Goal: Find specific page/section: Find specific page/section

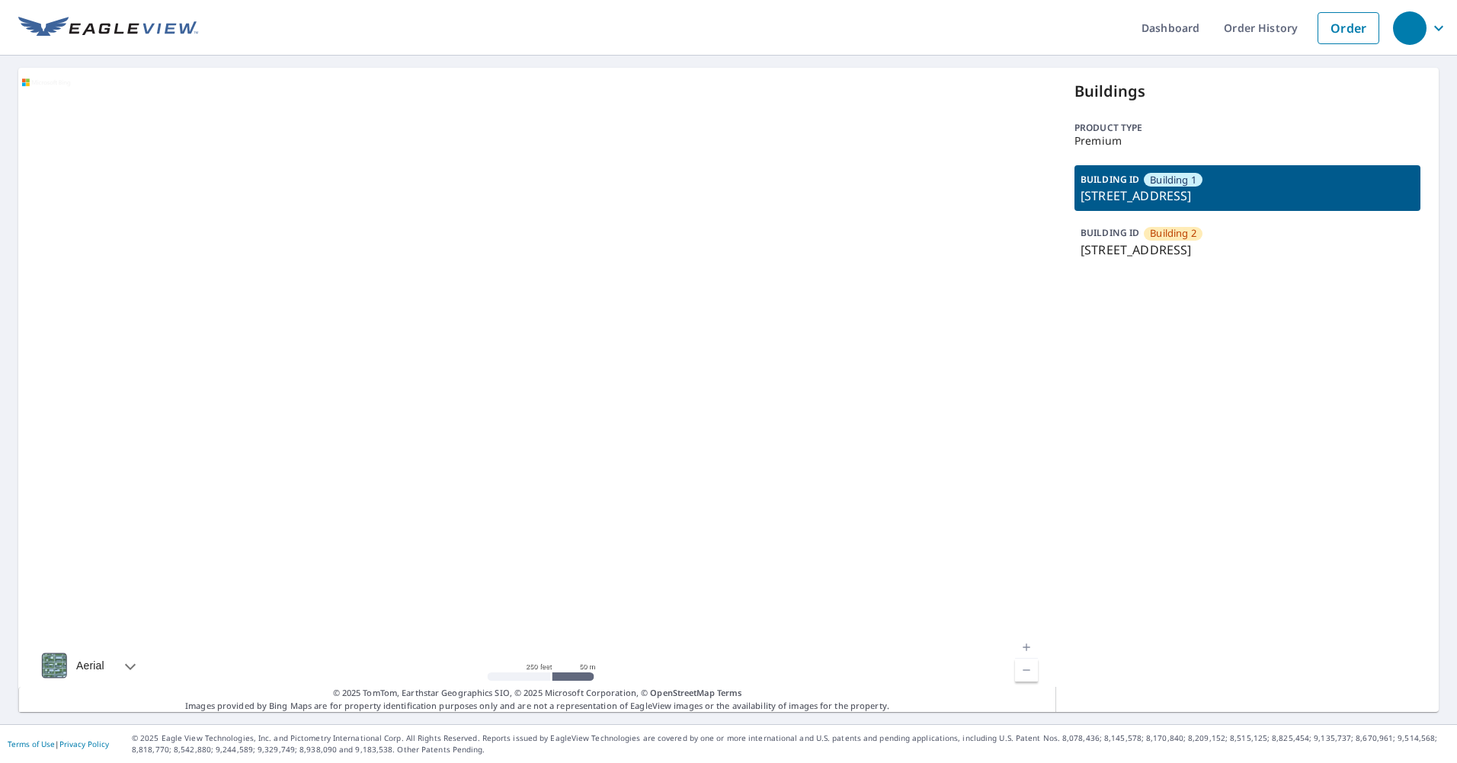
click at [587, 295] on div at bounding box center [537, 390] width 1038 height 645
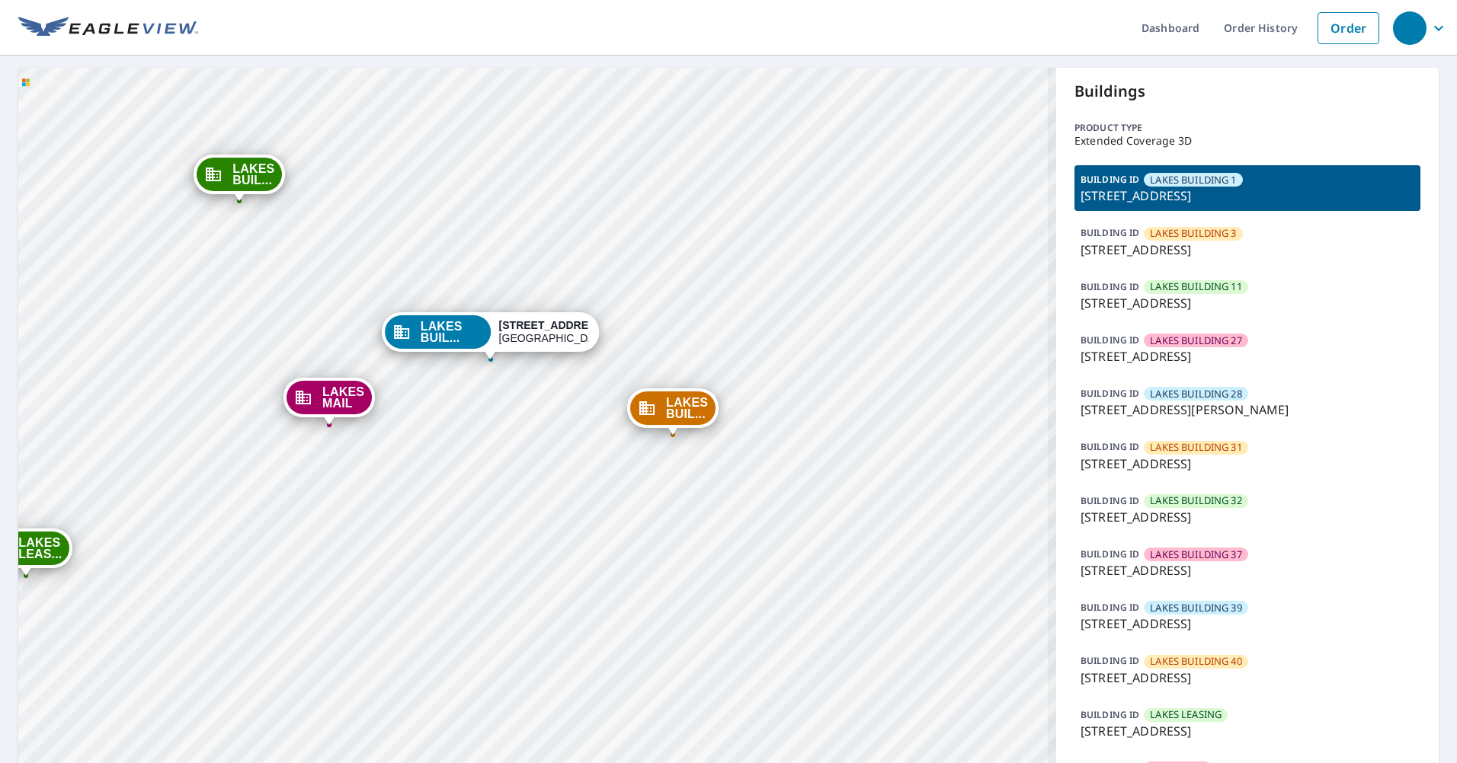
drag, startPoint x: 355, startPoint y: 596, endPoint x: 773, endPoint y: 426, distance: 450.8
click at [773, 426] on div "LAKES BUIL... 8740 Southwestern Blvd Dallas, TX 75206 LAKES BUIL... 8610 Southw…" at bounding box center [537, 467] width 1038 height 798
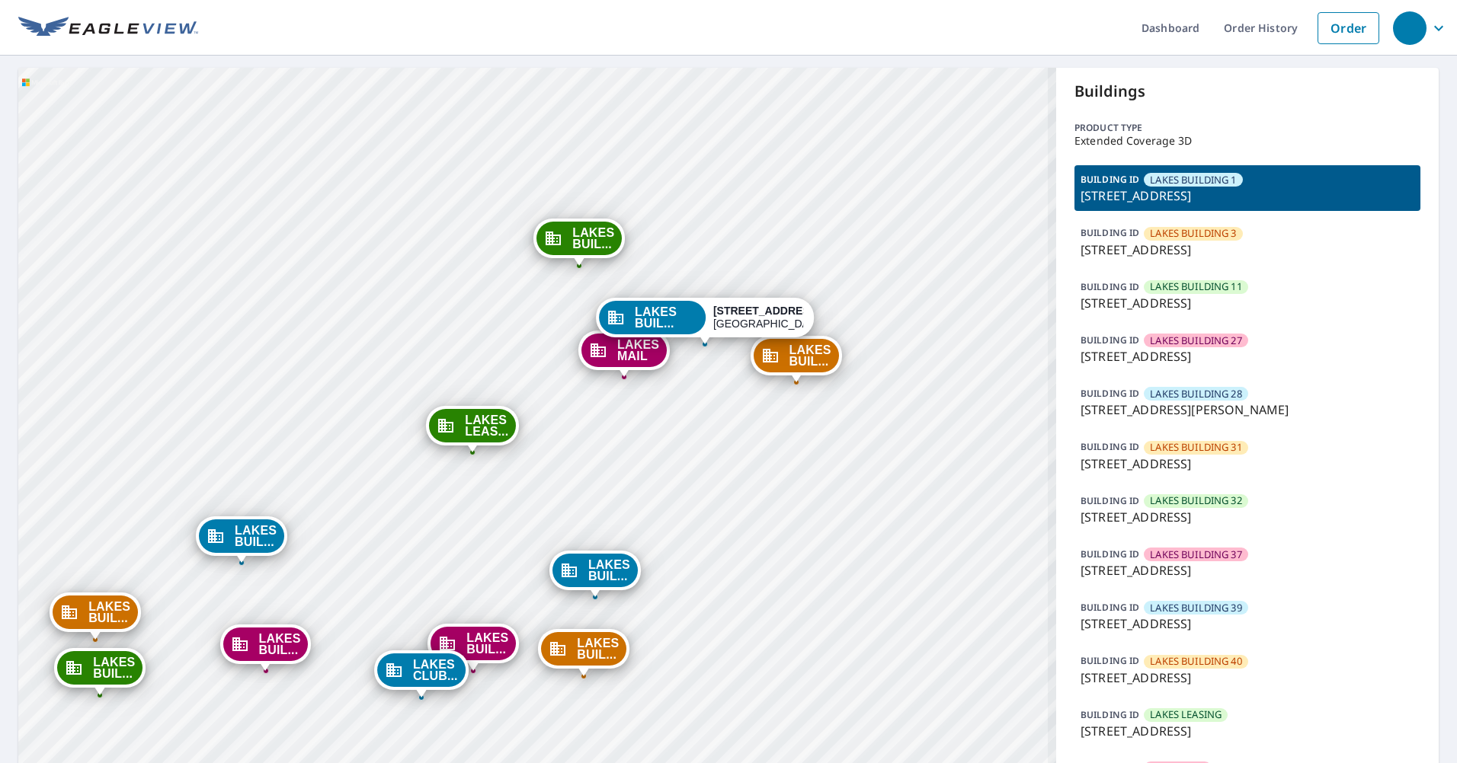
drag, startPoint x: 818, startPoint y: 436, endPoint x: 830, endPoint y: 306, distance: 130.1
click at [850, 301] on div "LAKES BUIL... 8740 Southwestern Blvd Dallas, TX 75206 LAKES BUIL... 8610 Southw…" at bounding box center [537, 467] width 1038 height 798
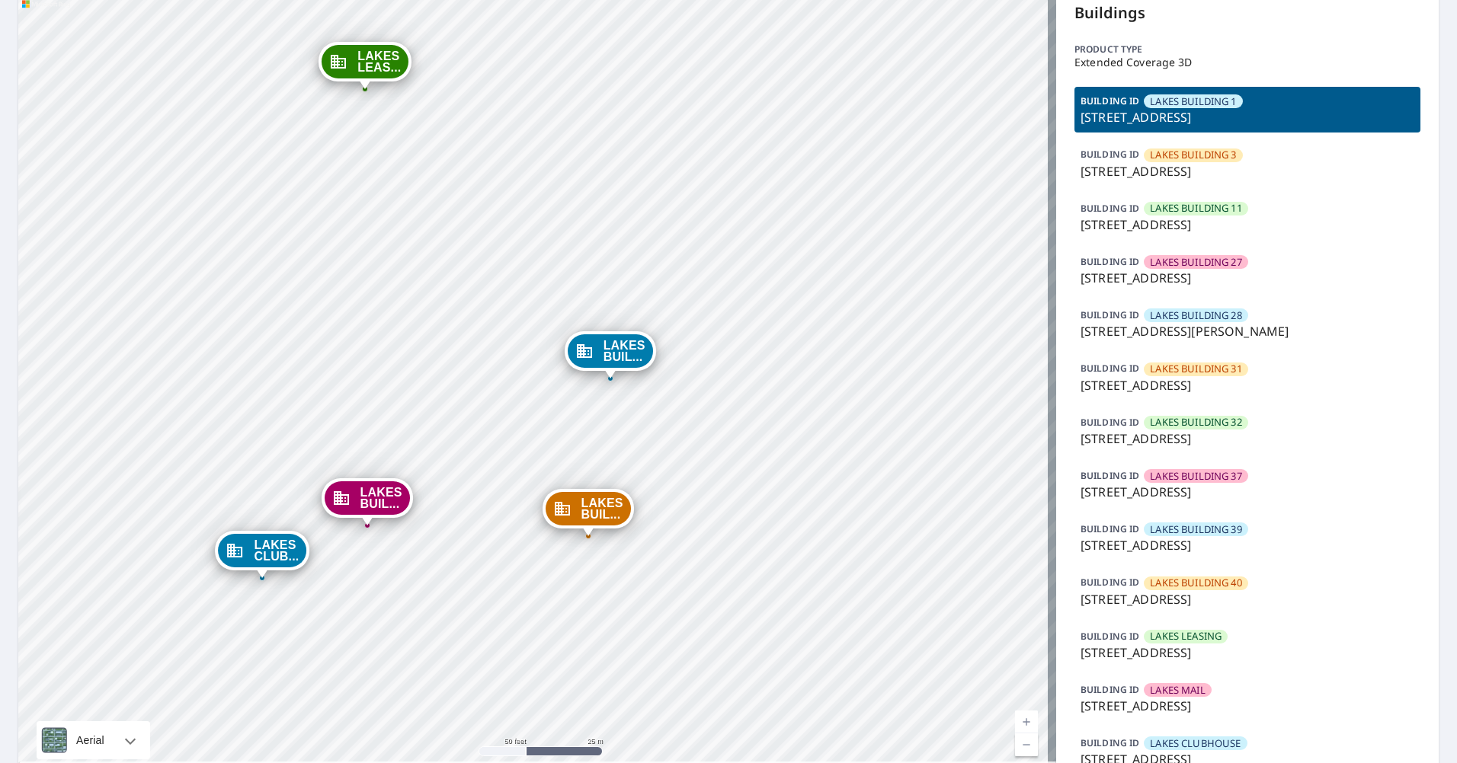
scroll to position [131, 0]
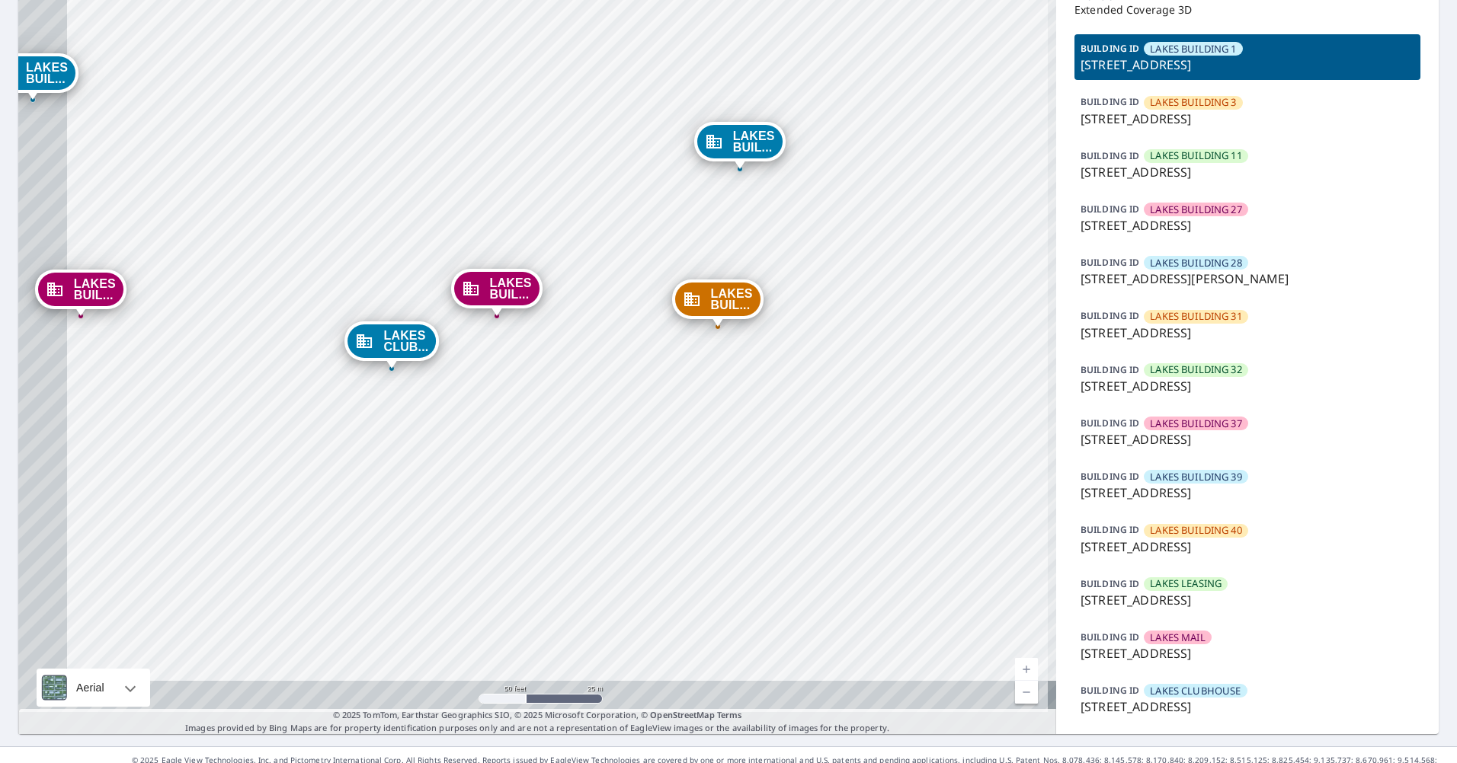
drag, startPoint x: 680, startPoint y: 478, endPoint x: 811, endPoint y: 327, distance: 199.8
click at [816, 321] on div "LAKES BUIL... 8740 Southwestern Blvd Dallas, TX 75206 LAKES BUIL... 8610 Southw…" at bounding box center [537, 336] width 1038 height 798
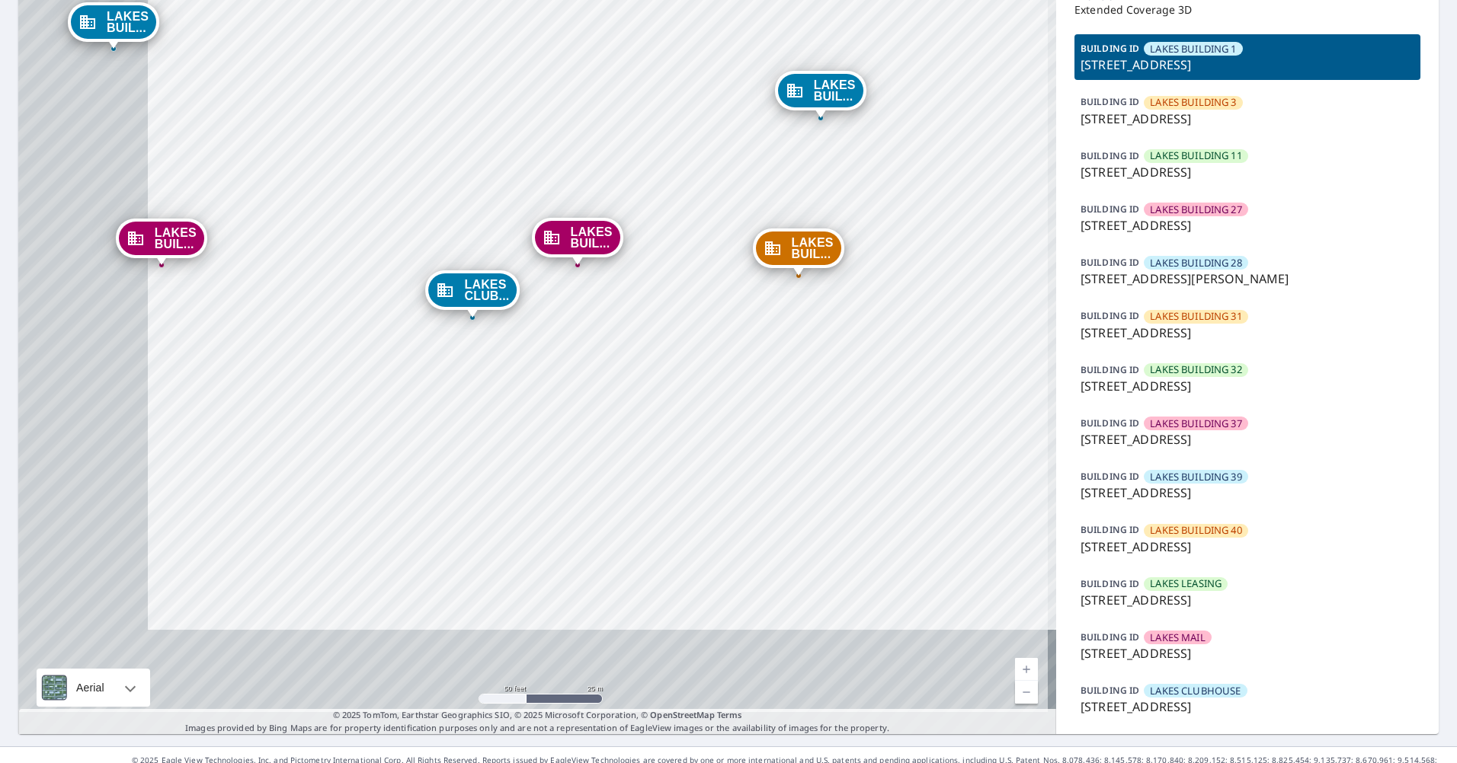
drag, startPoint x: 622, startPoint y: 472, endPoint x: 46, endPoint y: 412, distance: 579.9
click at [885, 328] on div "LAKES BUIL... 8740 Southwestern Blvd Dallas, TX 75206 LAKES BUIL... 8610 Southw…" at bounding box center [537, 336] width 1038 height 798
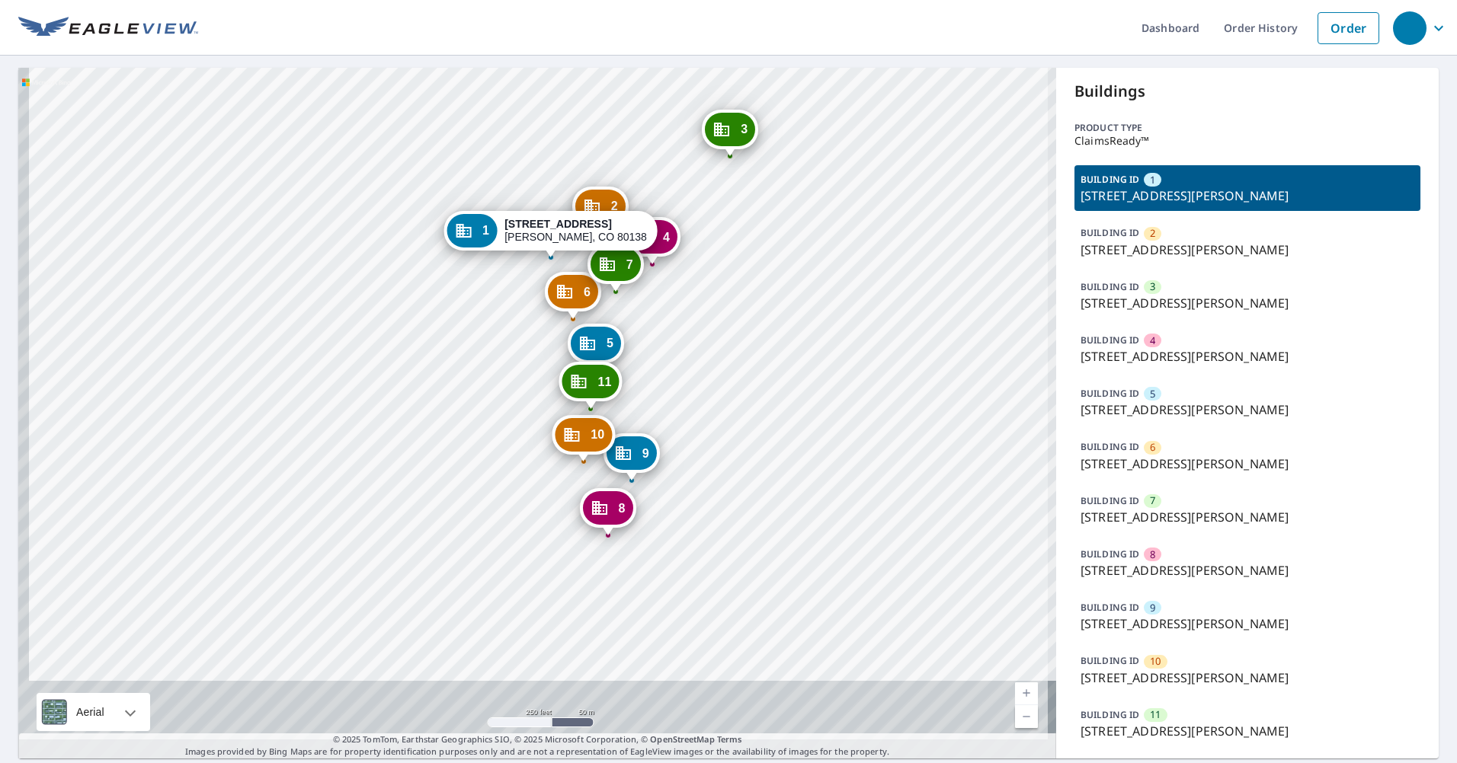
drag, startPoint x: 712, startPoint y: 451, endPoint x: 129, endPoint y: 382, distance: 587.6
click at [725, 369] on div "2 19033 Cottonwood Dr Parker, CO 80138 3 19081 Cottonwood Dr Parker, CO 80138 4…" at bounding box center [537, 413] width 1038 height 691
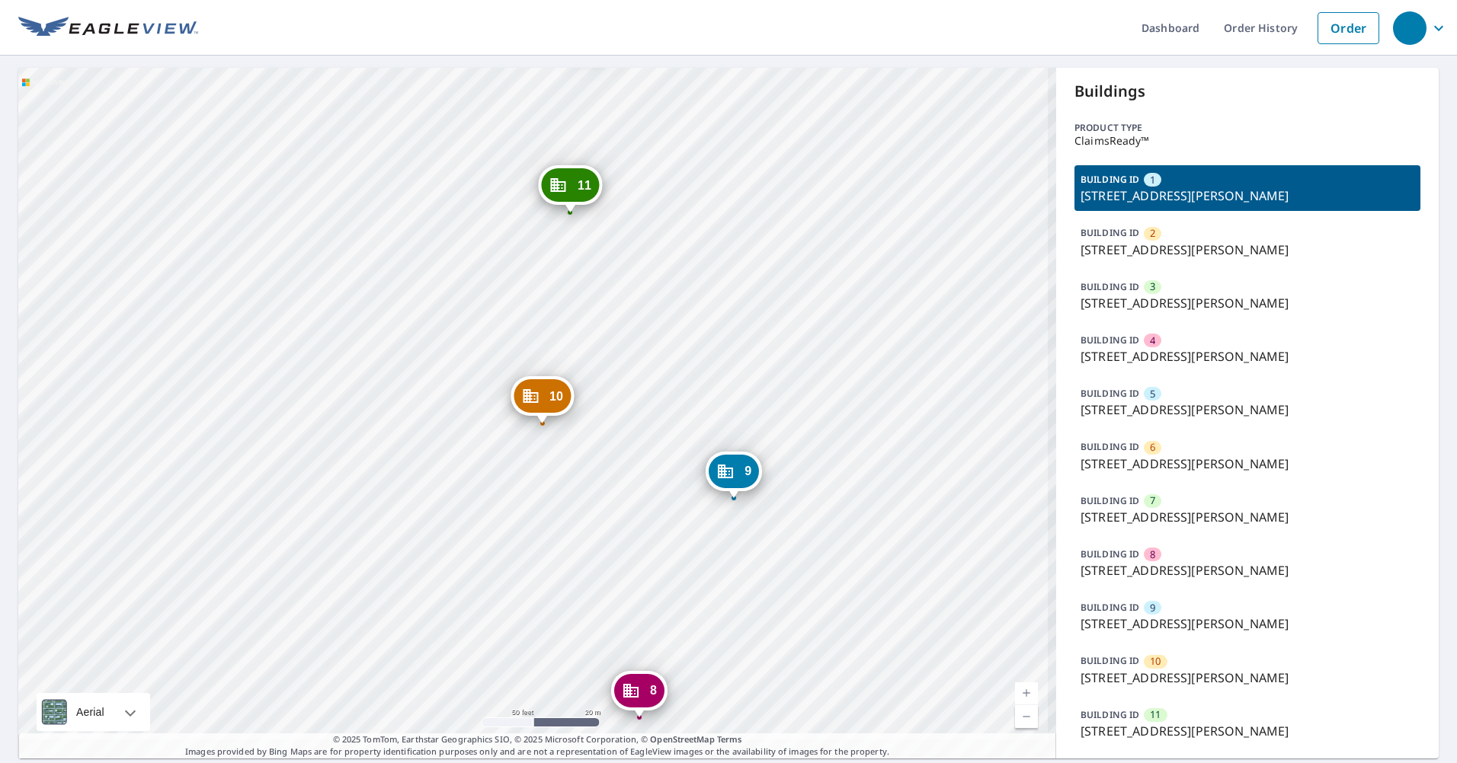
click at [924, 333] on div "2 19033 Cottonwood Dr Parker, CO 80138 3 19081 Cottonwood Dr Parker, CO 80138 4…" at bounding box center [537, 413] width 1038 height 691
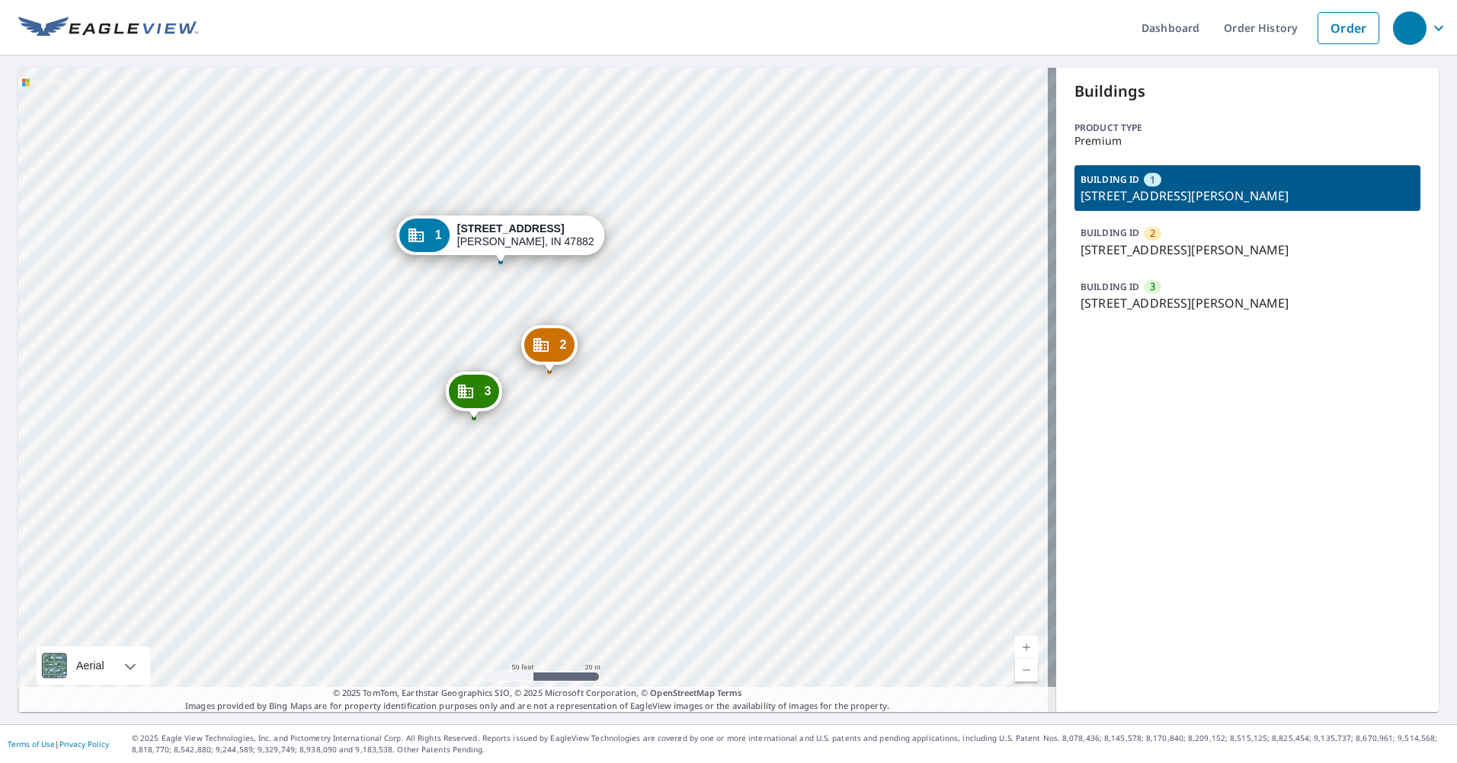
click at [531, 224] on strong "1259 W State Road 154" at bounding box center [510, 228] width 107 height 12
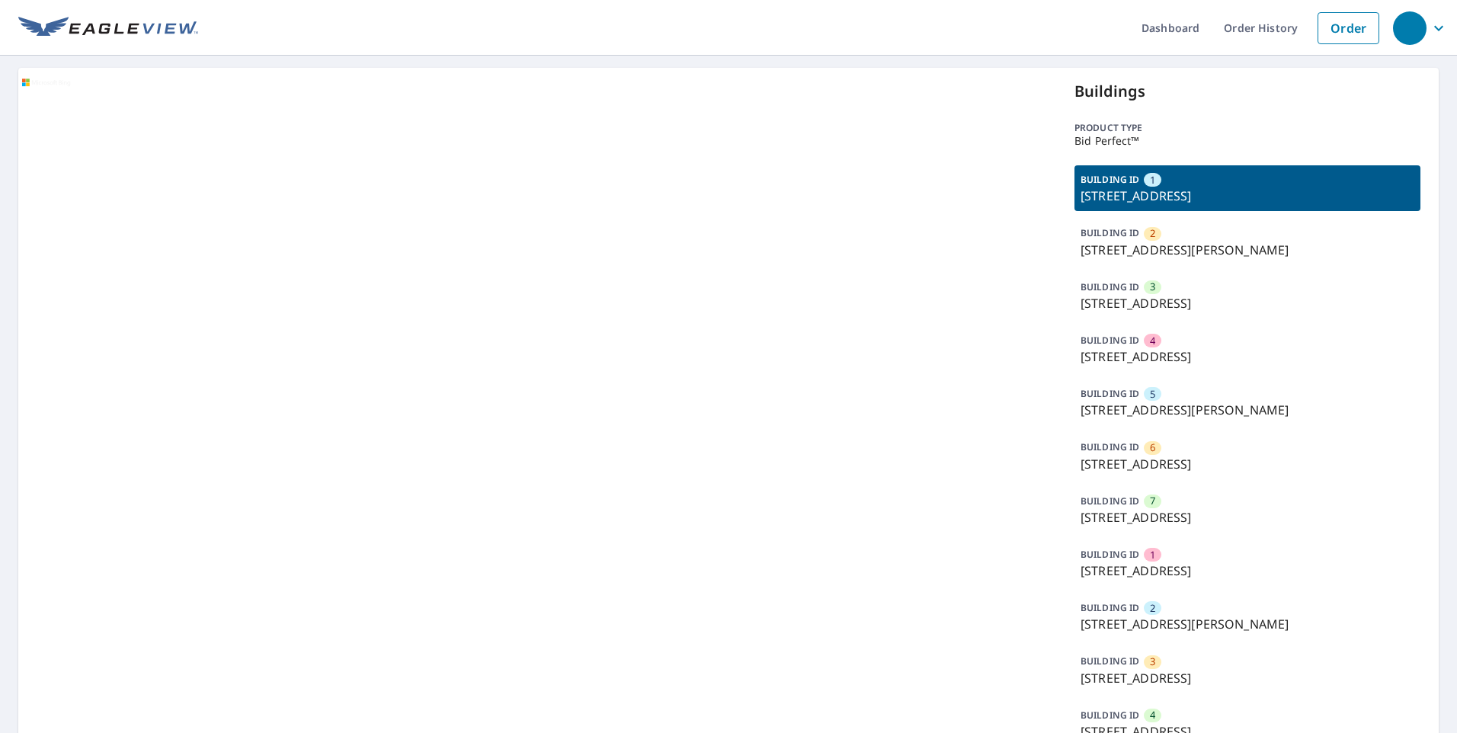
click at [1185, 401] on p "5527 Sanchez Dr, San Jose, CA, 95123" at bounding box center [1247, 410] width 334 height 18
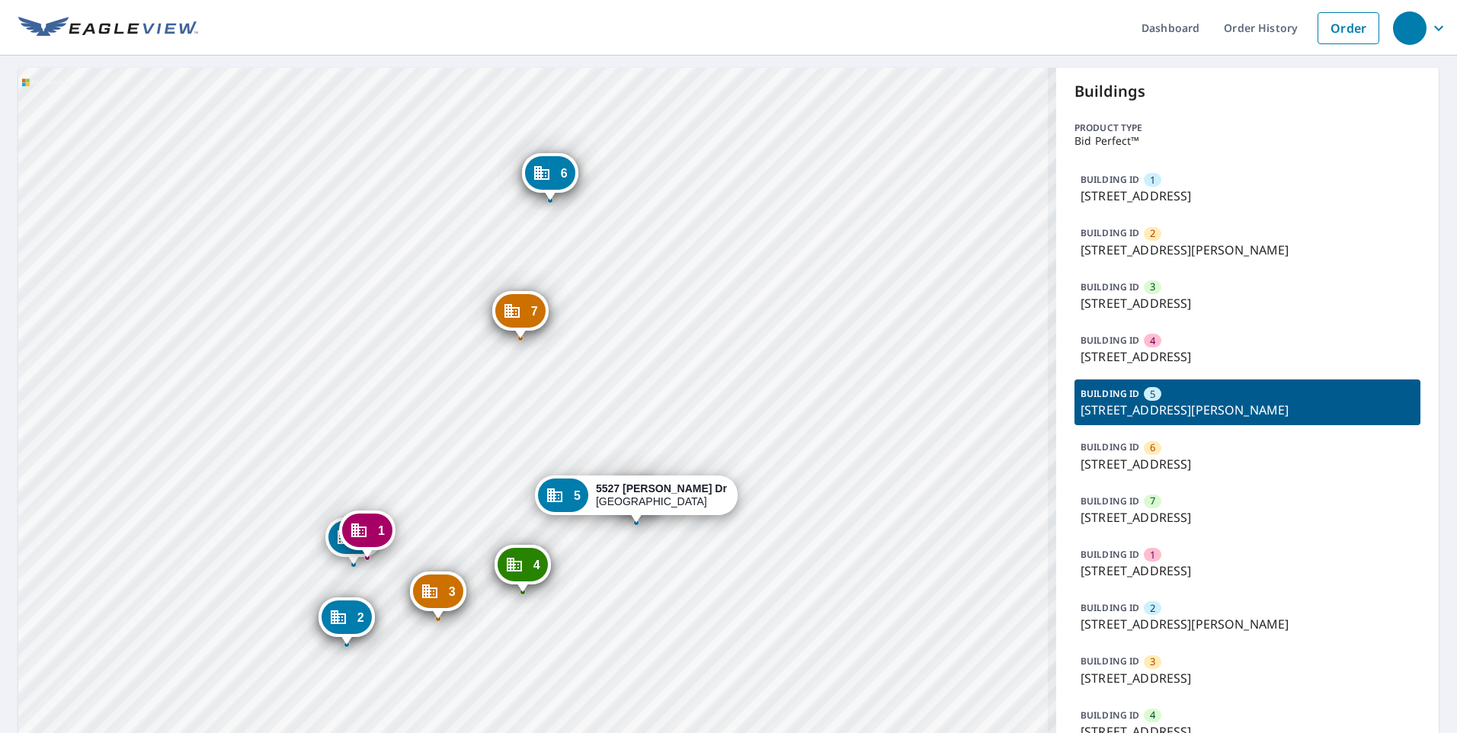
drag, startPoint x: 611, startPoint y: 399, endPoint x: 603, endPoint y: 316, distance: 83.5
click at [603, 316] on div "1 1096 New St San Jose, CA 95123 2 1063 Blossom Hill Rd San Jose, CA 95123 3 10…" at bounding box center [537, 494] width 1038 height 852
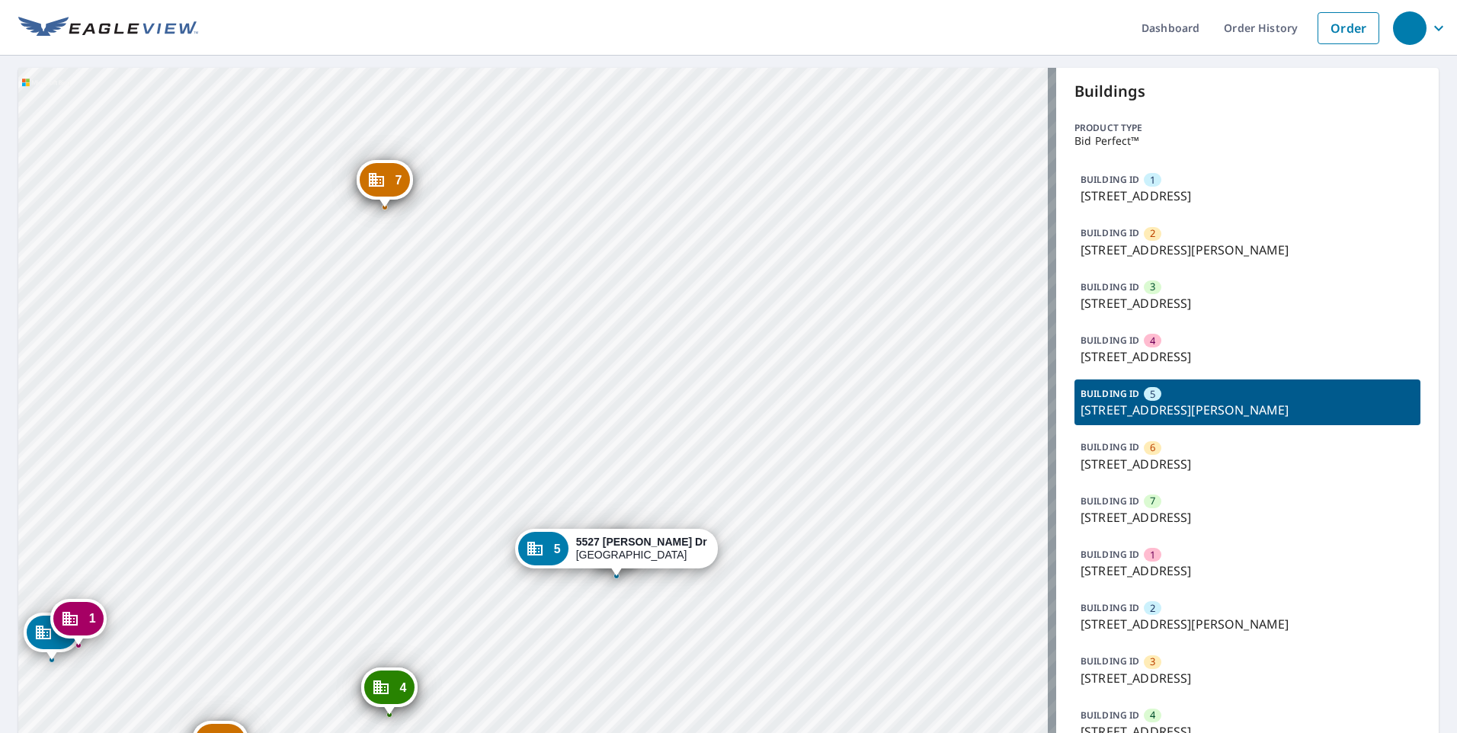
click at [571, 271] on div "1 1096 New St San Jose, CA 95123 2 1063 Blossom Hill Rd San Jose, CA 95123 3 10…" at bounding box center [537, 494] width 1038 height 852
click at [549, 214] on div "1 1096 New St San Jose, CA 95123 2 1063 Blossom Hill Rd San Jose, CA 95123 3 10…" at bounding box center [537, 494] width 1038 height 852
click at [972, 287] on div "1 1096 New St San Jose, CA 95123 2 1063 Blossom Hill Rd San Jose, CA 95123 3 10…" at bounding box center [537, 494] width 1038 height 852
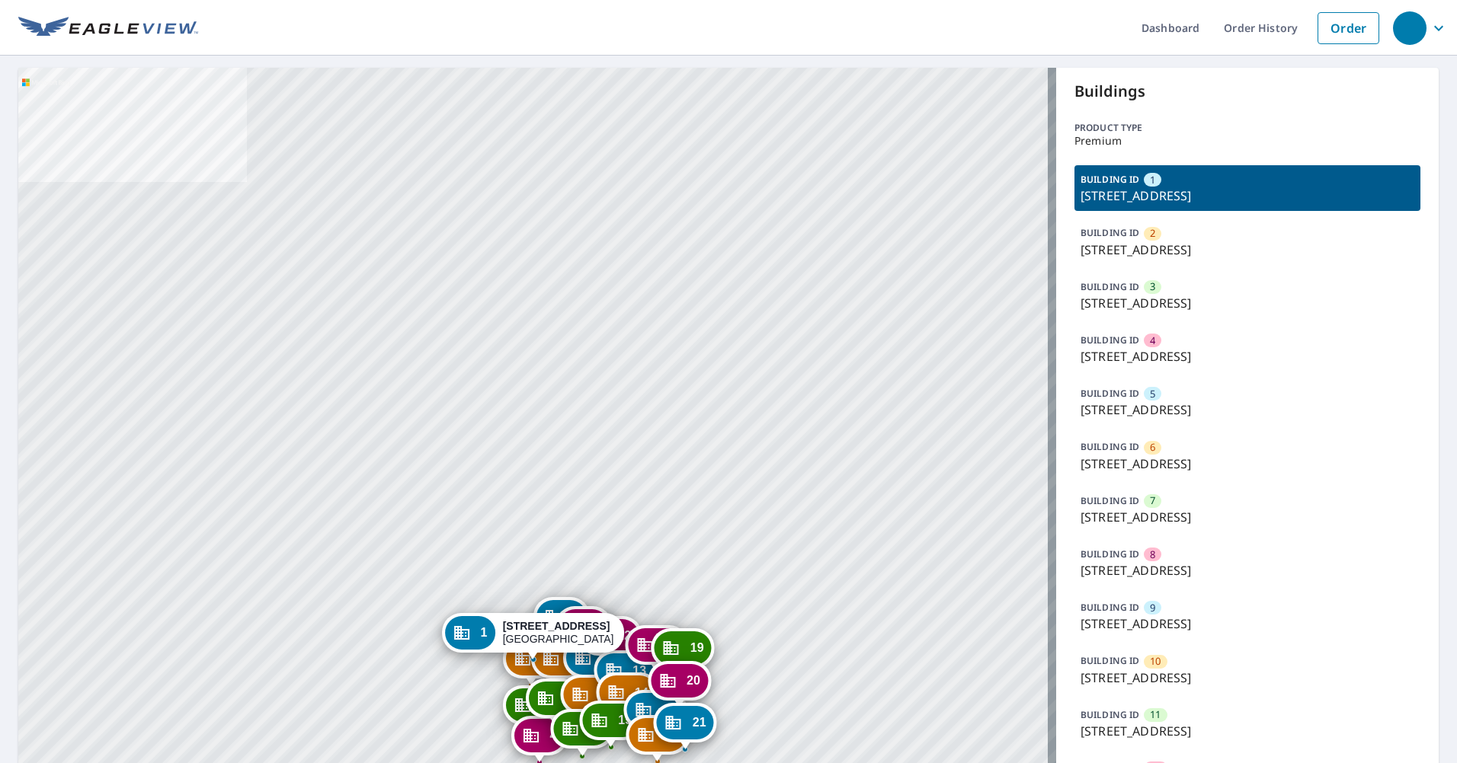
drag, startPoint x: 599, startPoint y: 563, endPoint x: 658, endPoint y: 353, distance: 218.5
click at [658, 353] on div "2 [STREET_ADDRESS] 3 [STREET_ADDRESS] 4 [STREET_ADDRESS] 5 [STREET_ADDRESS] 6 […" at bounding box center [537, 681] width 1038 height 1226
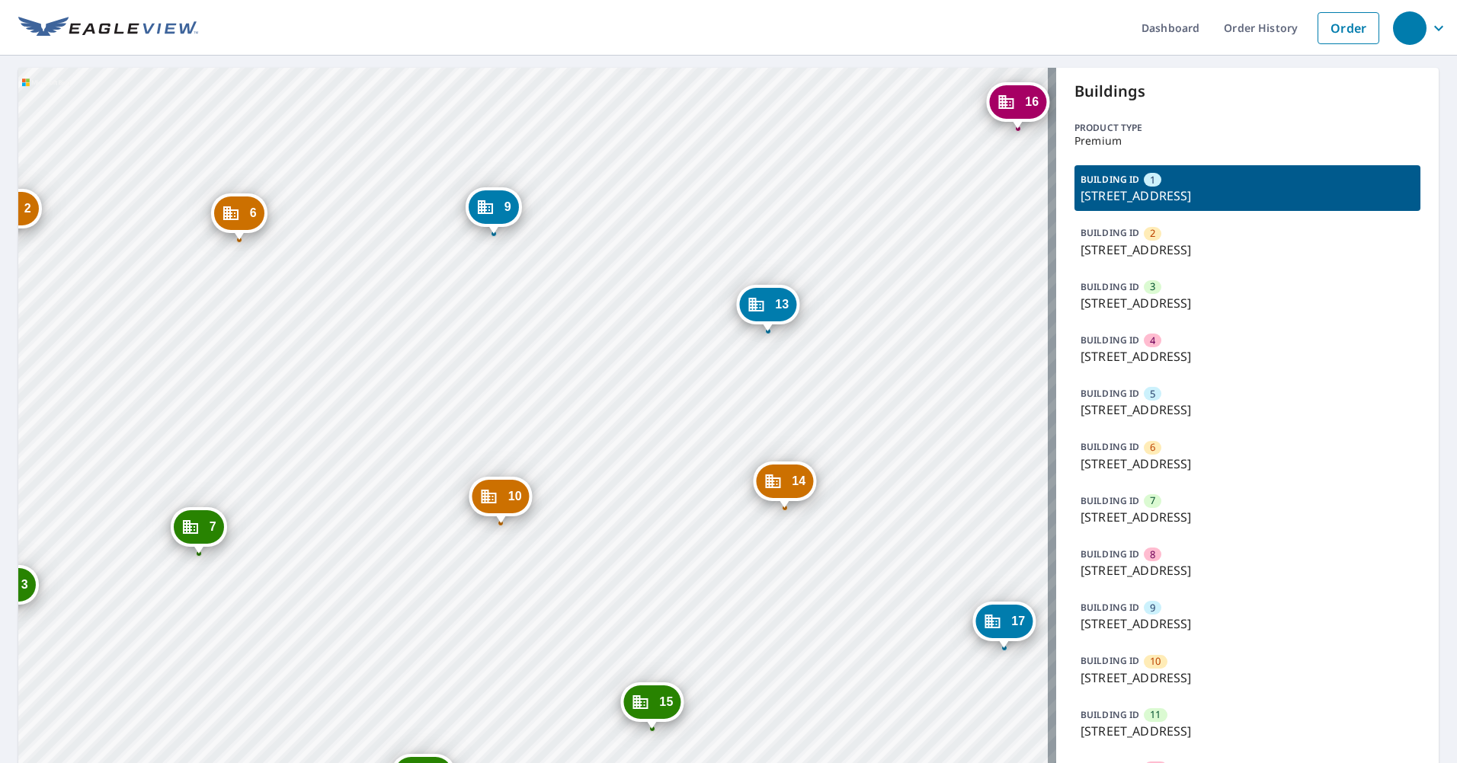
click at [730, 268] on div "2 5601 Forest Haven Cir Tampa, FL 33615 3 5527 Forest Haven Cir Tampa, FL 33615…" at bounding box center [537, 681] width 1038 height 1226
click at [689, 155] on div "2 5601 Forest Haven Cir Tampa, FL 33615 3 5527 Forest Haven Cir Tampa, FL 33615…" at bounding box center [537, 681] width 1038 height 1226
click at [371, 207] on div "2 5601 Forest Haven Cir Tampa, FL 33615 3 5527 Forest Haven Cir Tampa, FL 33615…" at bounding box center [537, 681] width 1038 height 1226
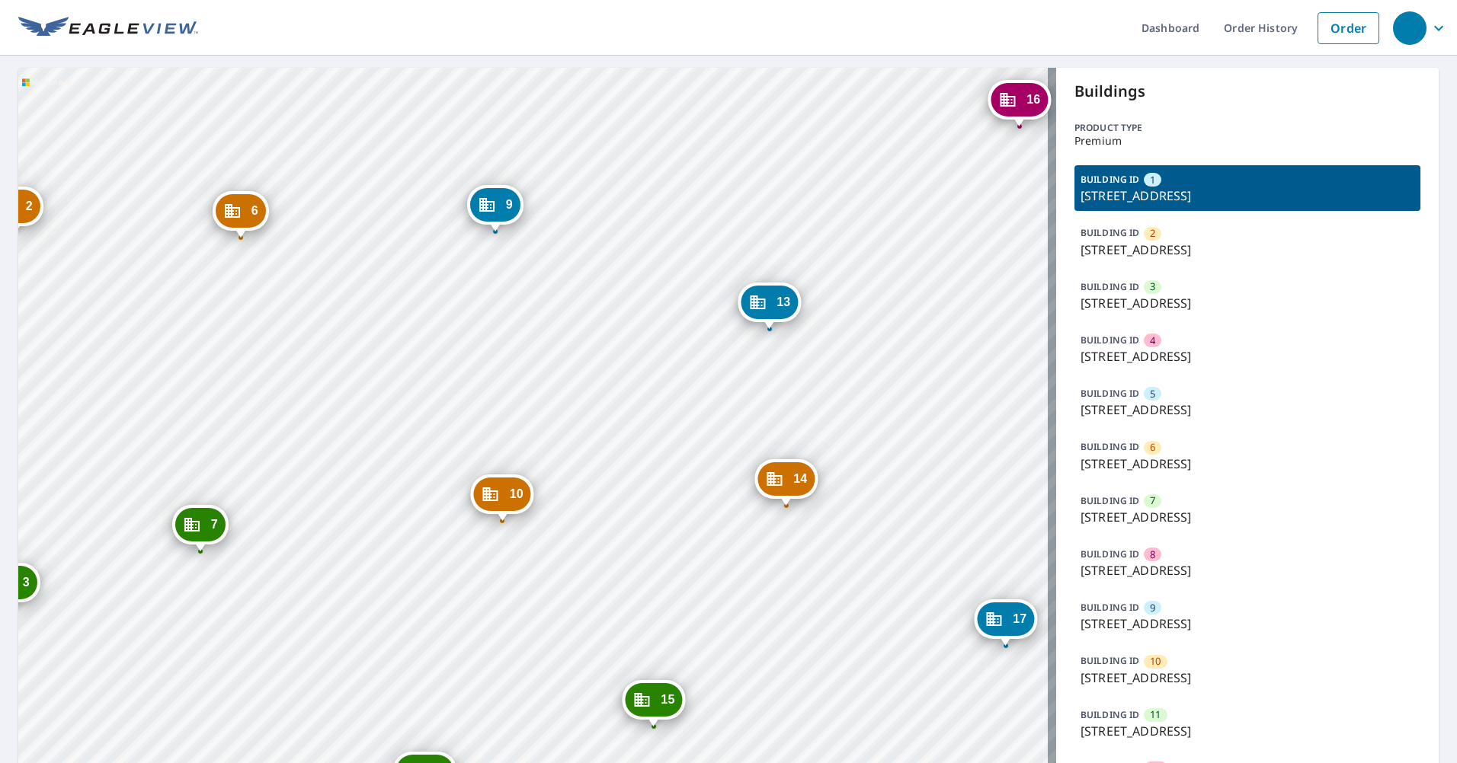
click at [723, 267] on div "2 5601 Forest Haven Cir Tampa, FL 33615 3 5527 Forest Haven Cir Tampa, FL 33615…" at bounding box center [537, 681] width 1038 height 1226
click at [661, 156] on div "2 5601 Forest Haven Cir Tampa, FL 33615 3 5527 Forest Haven Cir Tampa, FL 33615…" at bounding box center [537, 681] width 1038 height 1226
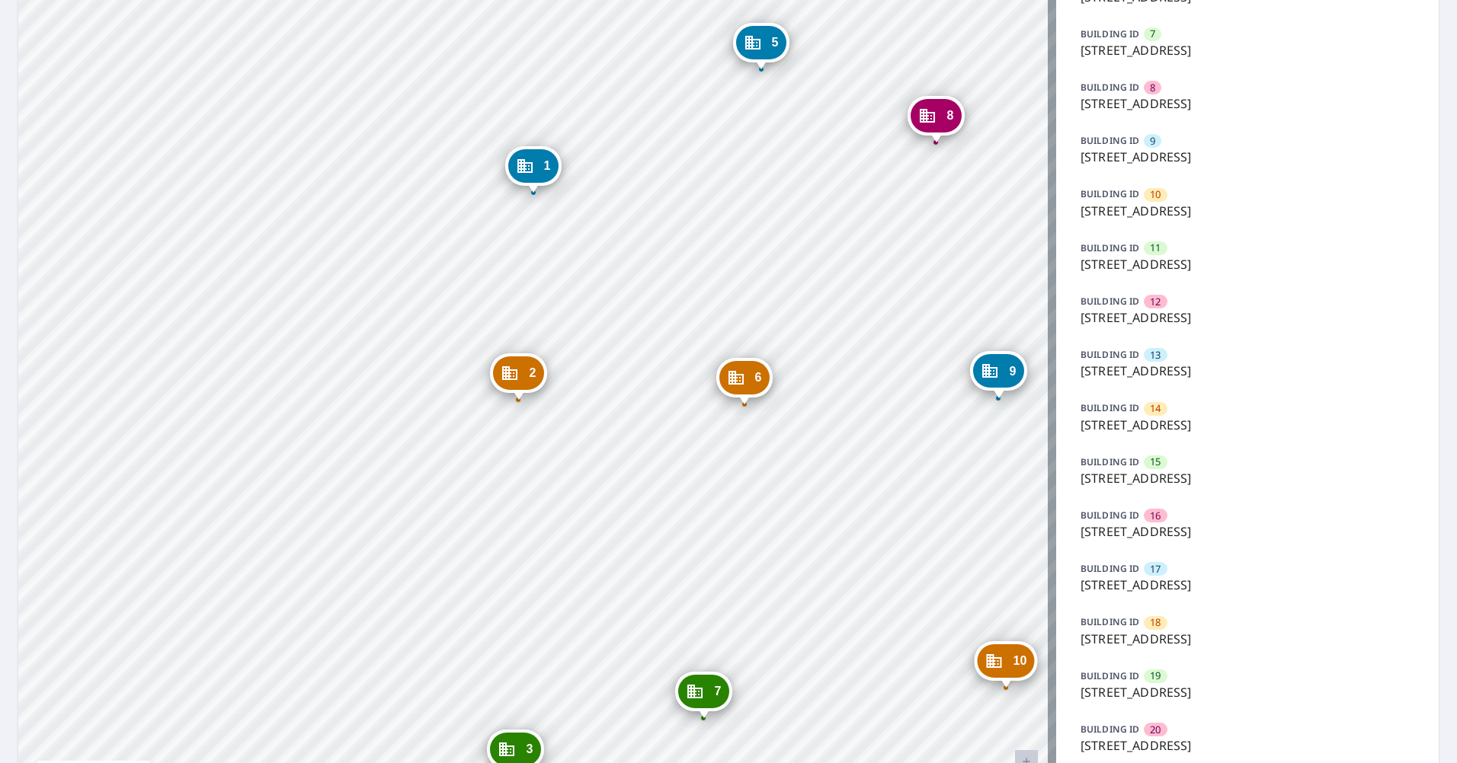
scroll to position [546, 0]
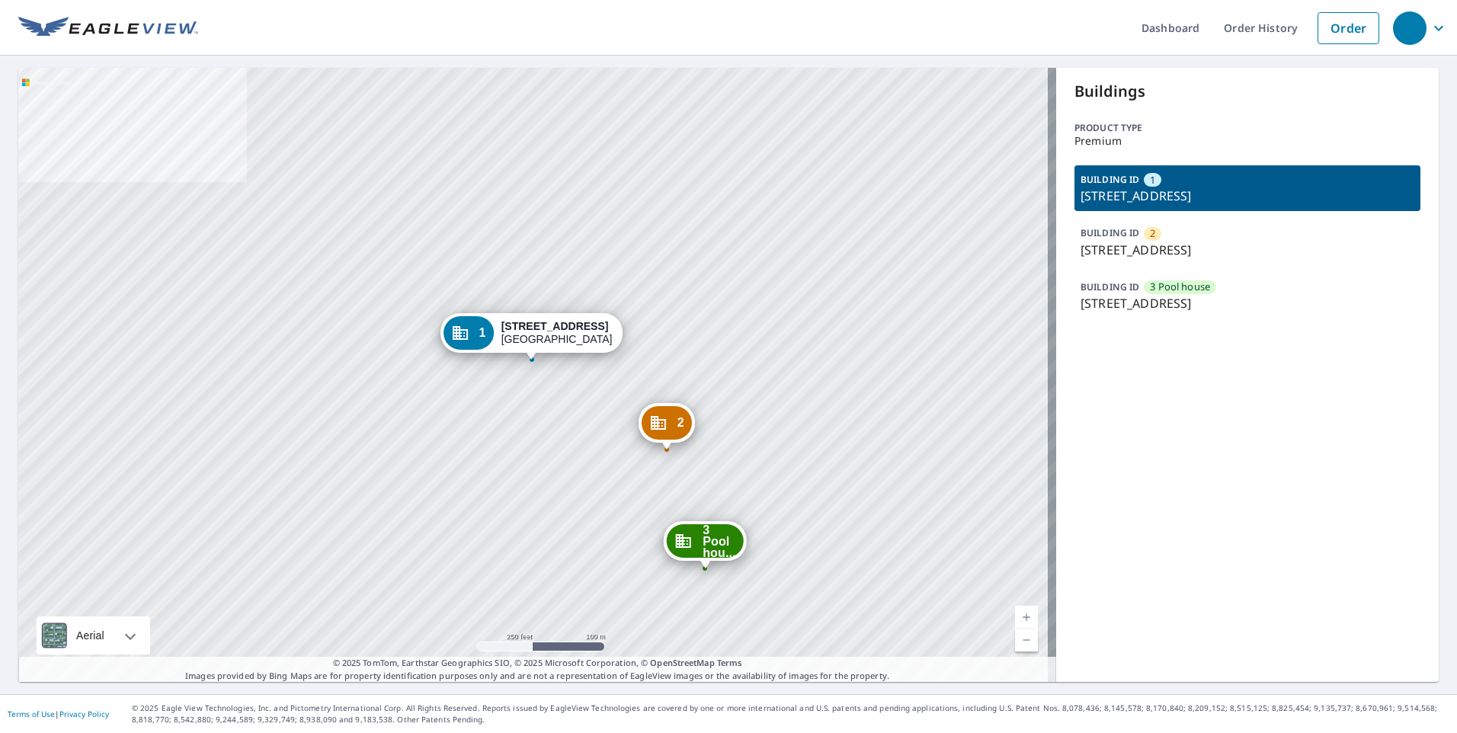
drag, startPoint x: 760, startPoint y: 487, endPoint x: 738, endPoint y: 507, distance: 29.6
click at [744, 421] on div "2 7026 Prosperity Cir Sarasota, FL 34238 3 Pool hou... 4535 Cinnamon Dr Sarasot…" at bounding box center [537, 375] width 1038 height 614
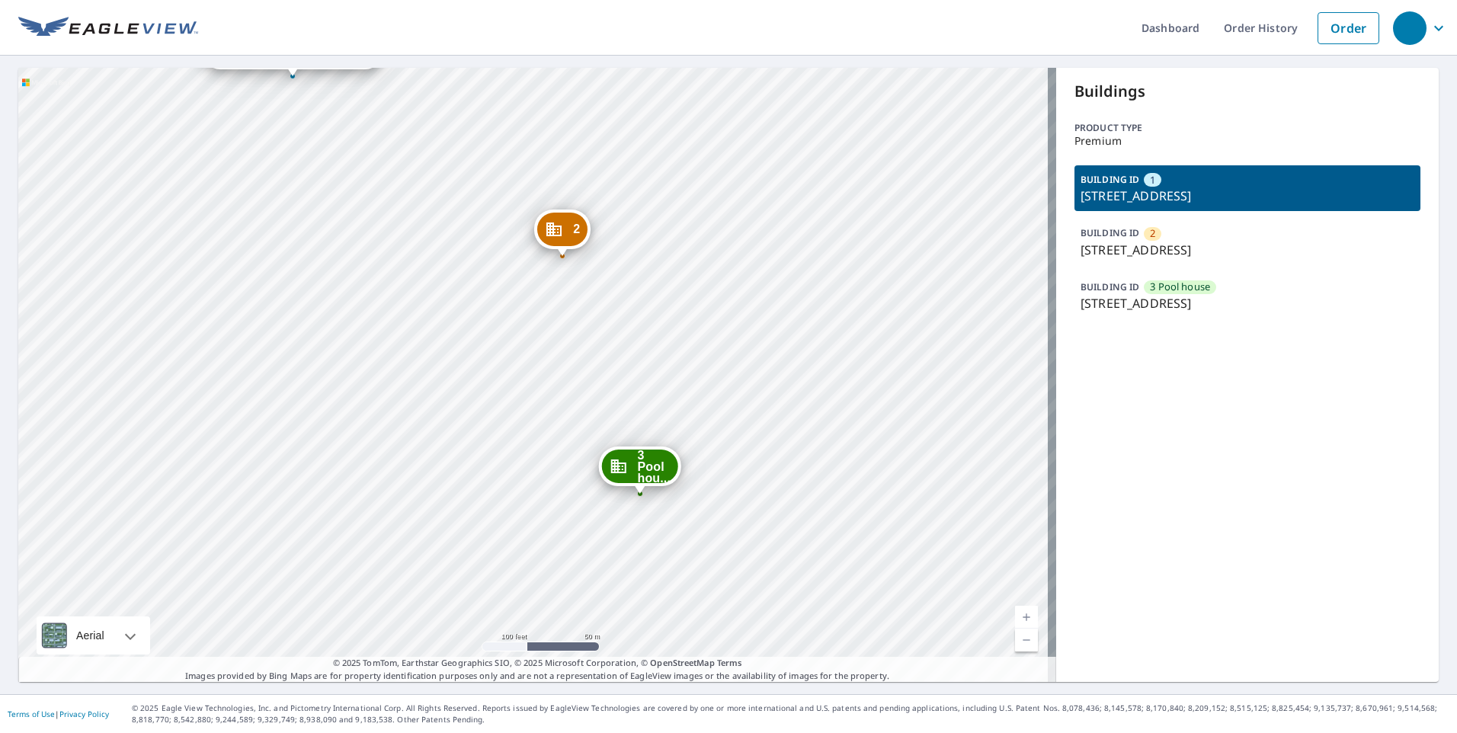
click at [834, 229] on div "2 7026 Prosperity Cir Sarasota, FL 34238 3 Pool hou... 4535 Cinnamon Dr Sarasot…" at bounding box center [537, 375] width 1038 height 614
click at [885, 283] on div "2 7026 Prosperity Cir Sarasota, FL 34238 3 Pool hou... 4535 Cinnamon Dr Sarasot…" at bounding box center [537, 375] width 1038 height 614
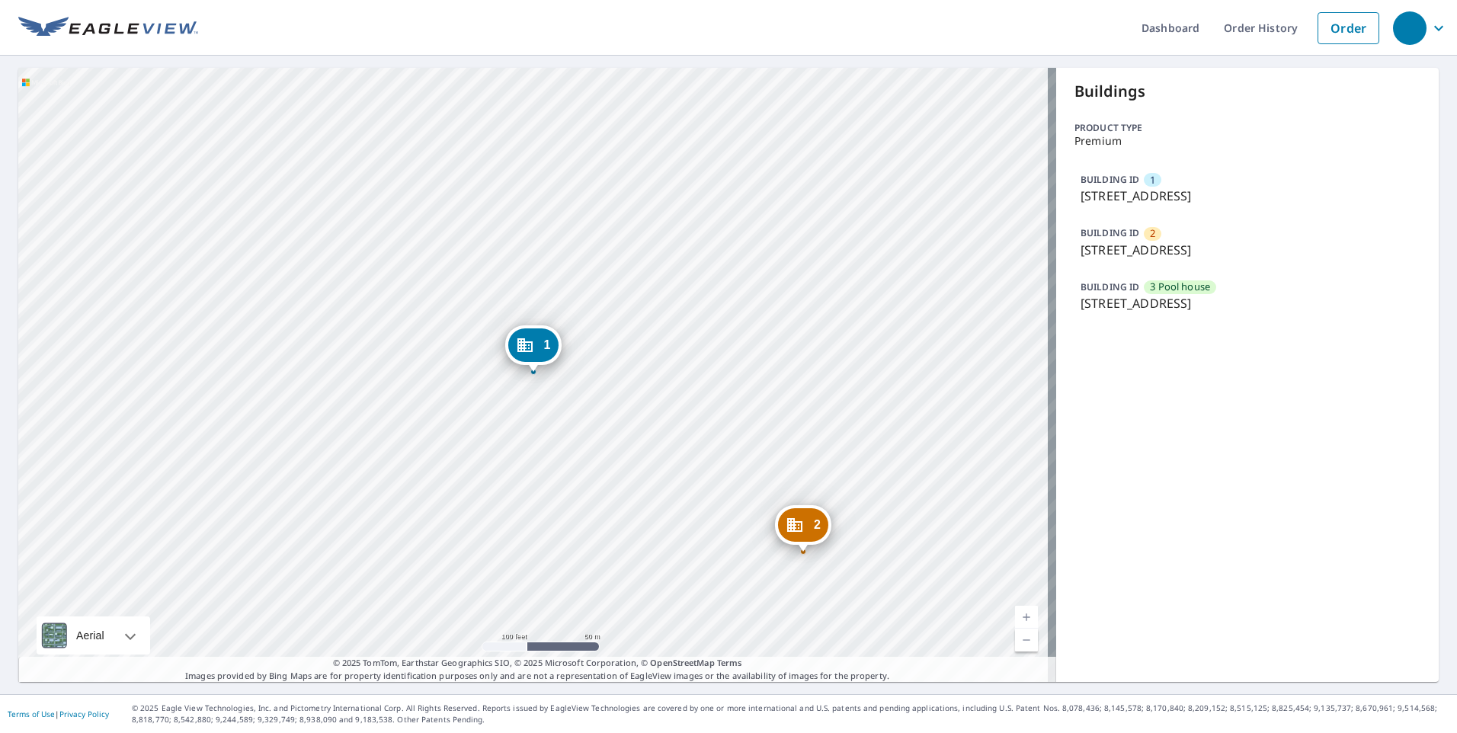
click at [565, 233] on div "2 7026 Prosperity Cir Sarasota, FL 34238 3 Pool hou... 4535 Cinnamon Dr Sarasot…" at bounding box center [537, 375] width 1038 height 614
click at [728, 247] on div "2 7026 Prosperity Cir Sarasota, FL 34238 3 Pool hou... 4535 Cinnamon Dr Sarasot…" at bounding box center [537, 375] width 1038 height 614
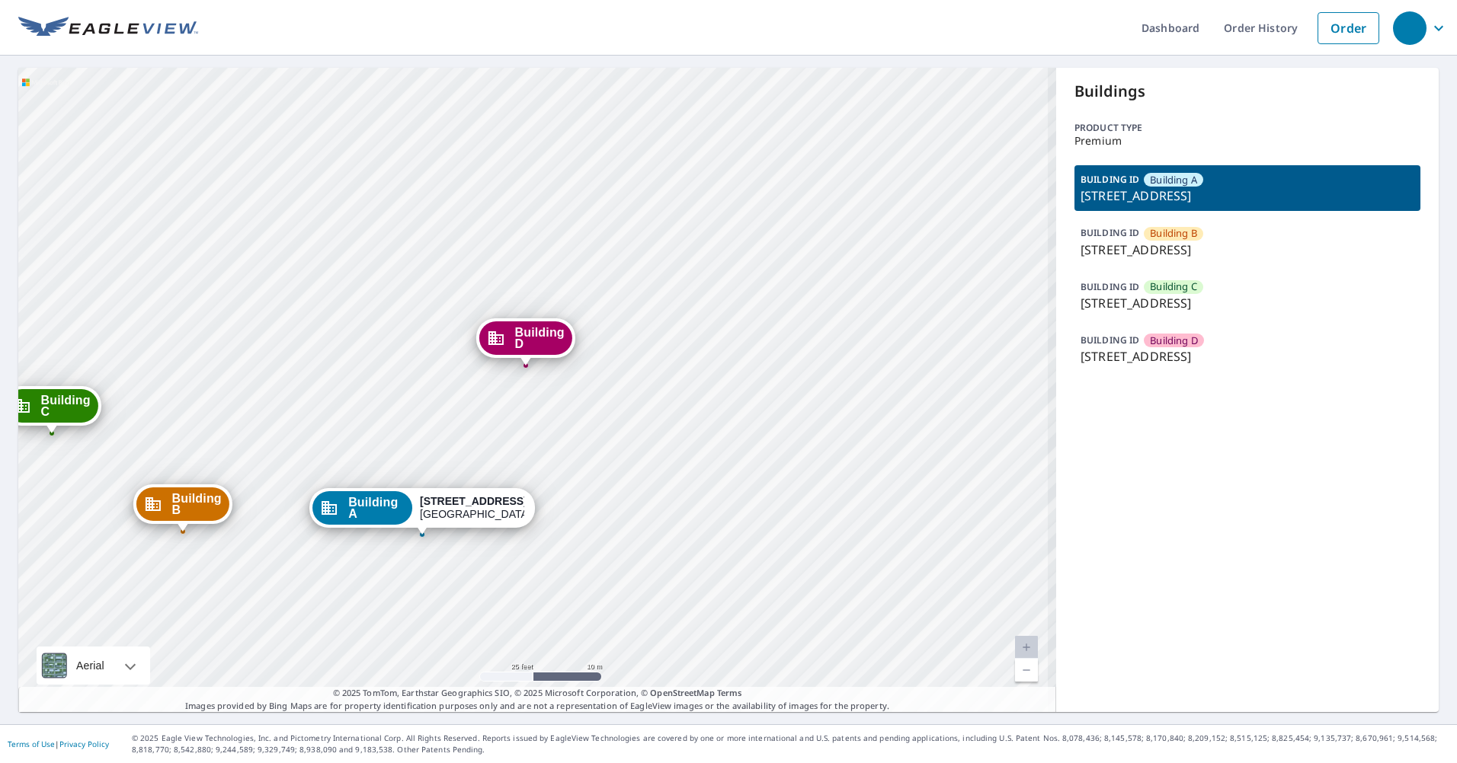
drag, startPoint x: 280, startPoint y: 296, endPoint x: 284, endPoint y: 284, distance: 12.0
click at [284, 284] on div "Building [GEOGRAPHIC_DATA][STREET_ADDRESS] C [STREET_ADDRESS][GEOGRAPHIC_DATA][…" at bounding box center [537, 390] width 1038 height 645
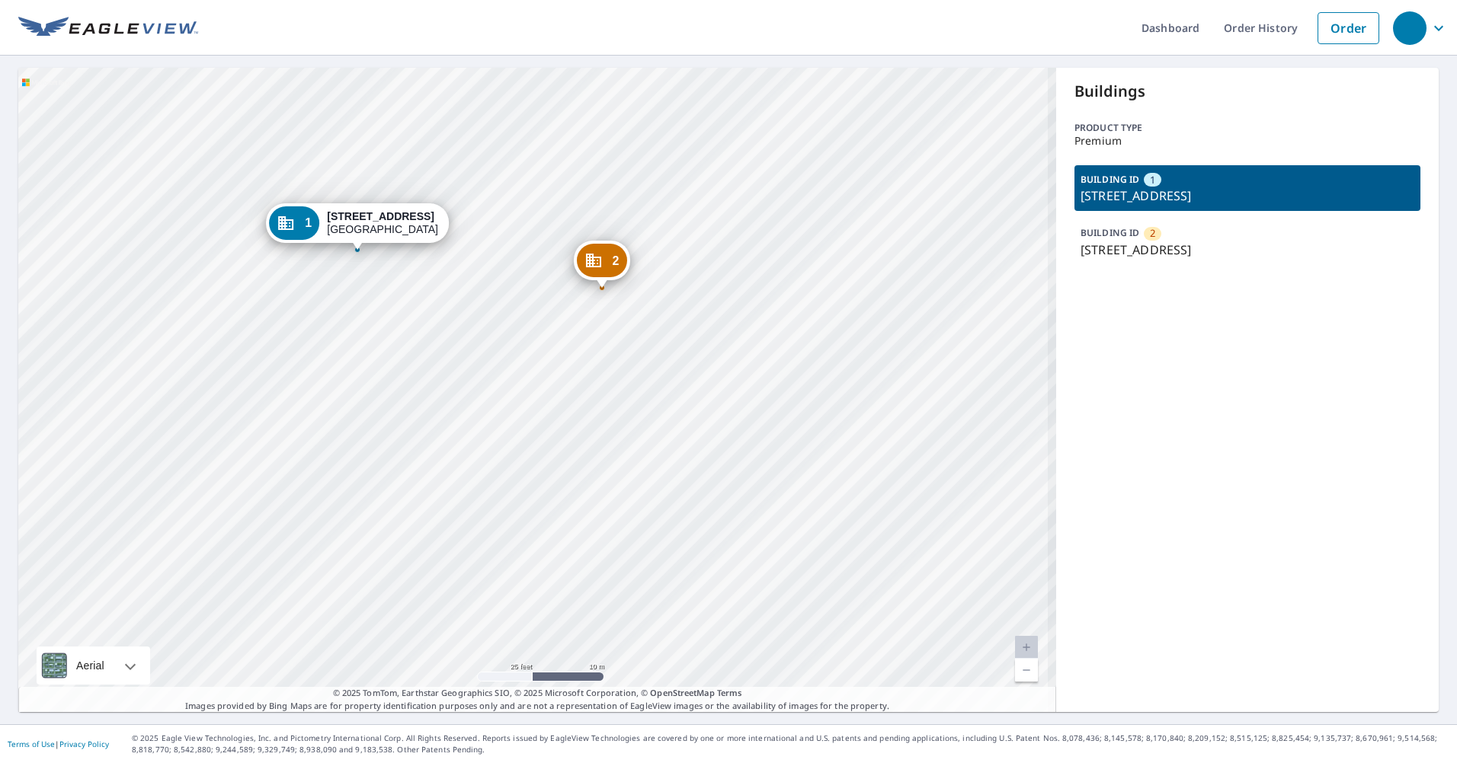
click at [442, 415] on div "2 [STREET_ADDRESS] 1 [STREET_ADDRESS]" at bounding box center [537, 390] width 1038 height 645
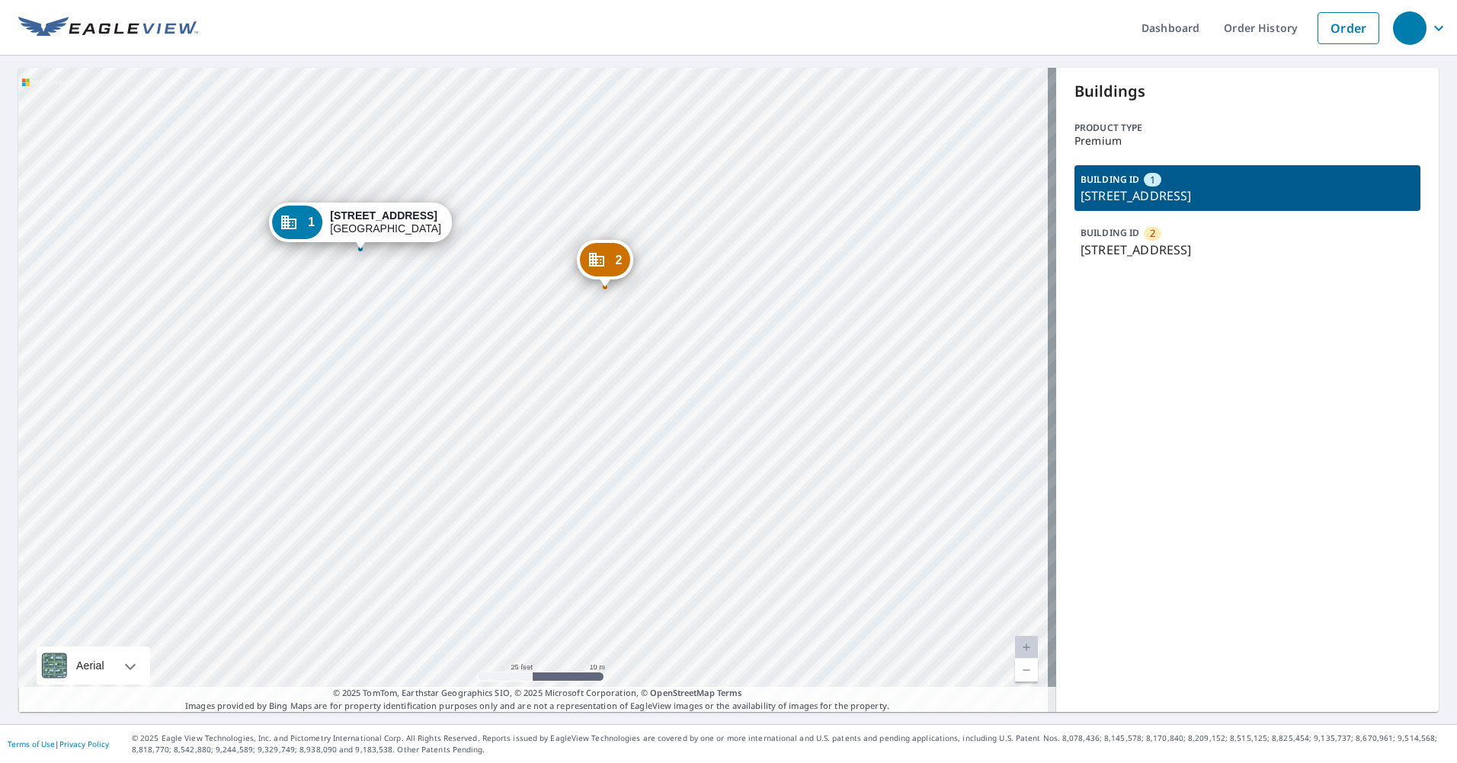
click at [898, 251] on div "2 [STREET_ADDRESS] 1 [STREET_ADDRESS]" at bounding box center [537, 390] width 1038 height 645
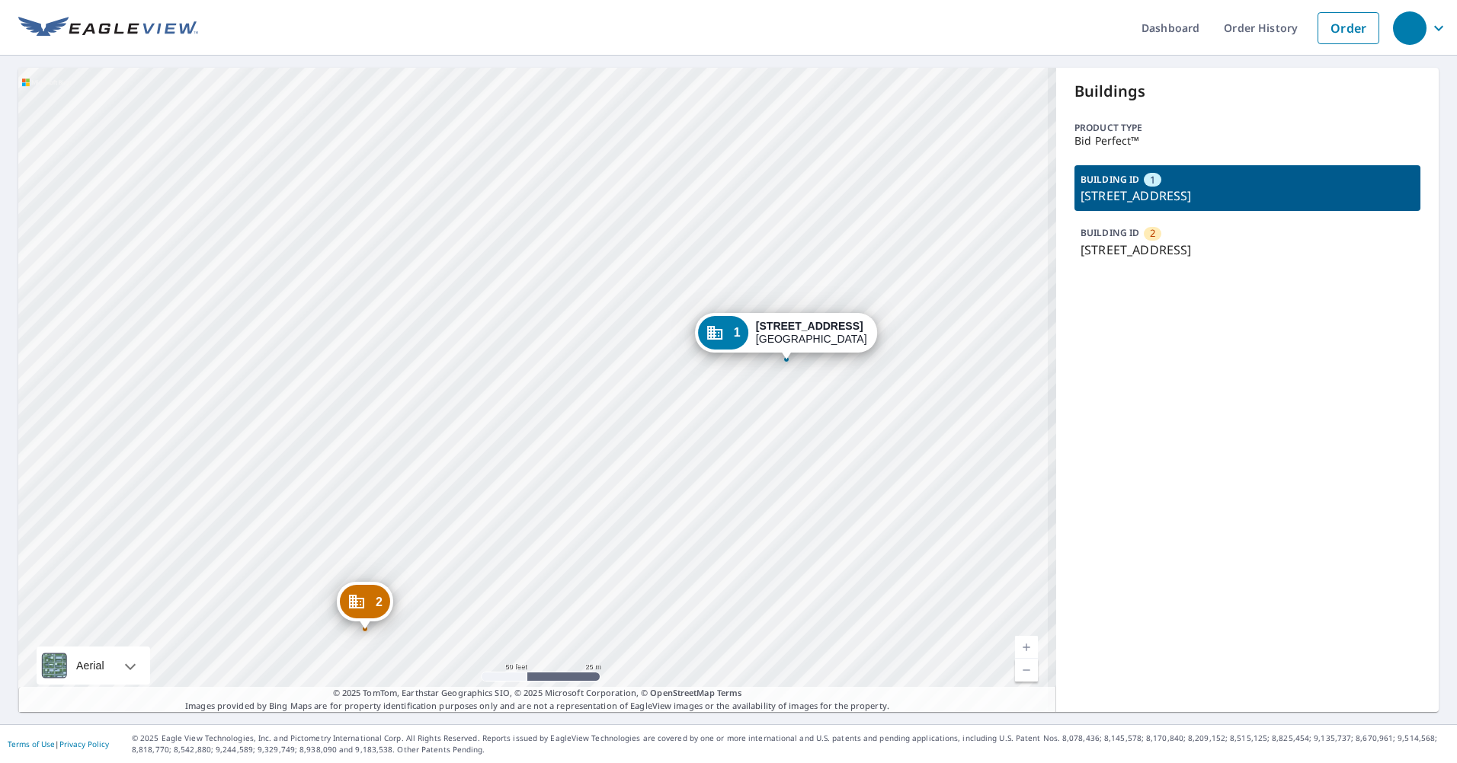
drag, startPoint x: 1256, startPoint y: 251, endPoint x: 1214, endPoint y: 260, distance: 43.6
click at [1256, 251] on p "[STREET_ADDRESS]" at bounding box center [1247, 250] width 334 height 18
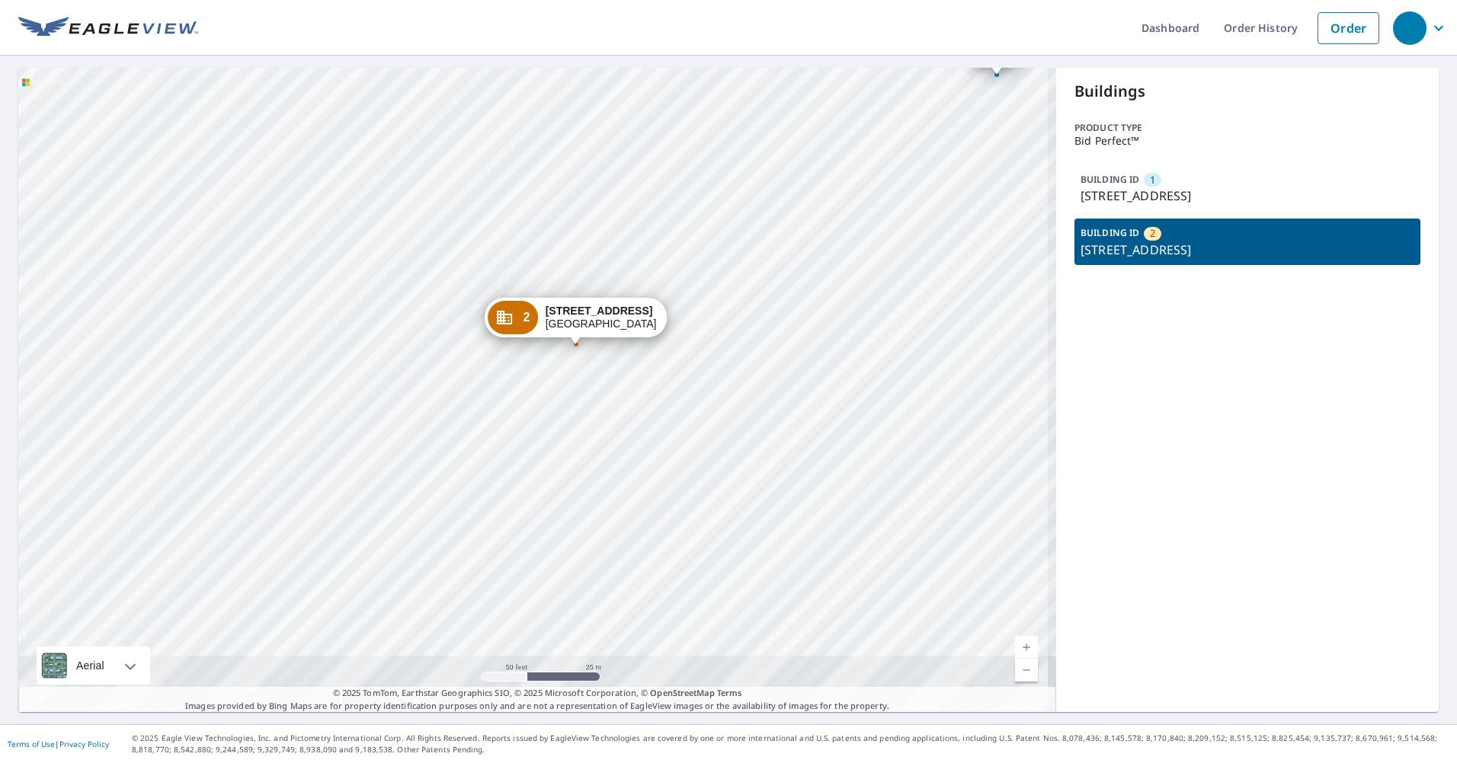
drag, startPoint x: 364, startPoint y: 389, endPoint x: 456, endPoint y: 331, distance: 108.2
click at [456, 331] on div "1 3120 Queens Way Winter Park, FL 32792 2 7136 Swallow Run Winter Park, FL 32792" at bounding box center [537, 390] width 1038 height 645
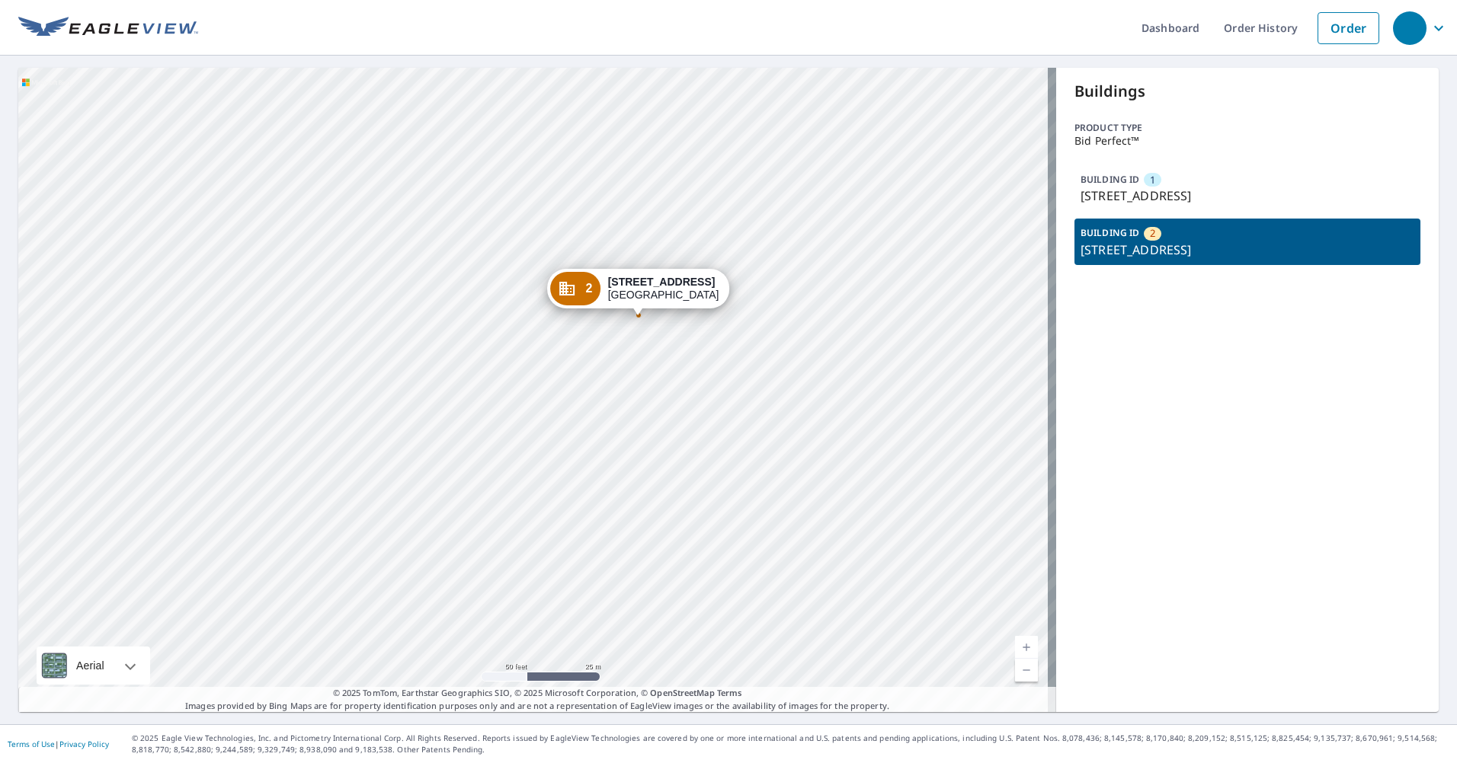
drag, startPoint x: 306, startPoint y: 475, endPoint x: 402, endPoint y: 355, distance: 154.0
click at [414, 350] on div "1 3120 Queens Way Winter Park, FL 32792 2 7136 Swallow Run Winter Park, FL 32792" at bounding box center [537, 390] width 1038 height 645
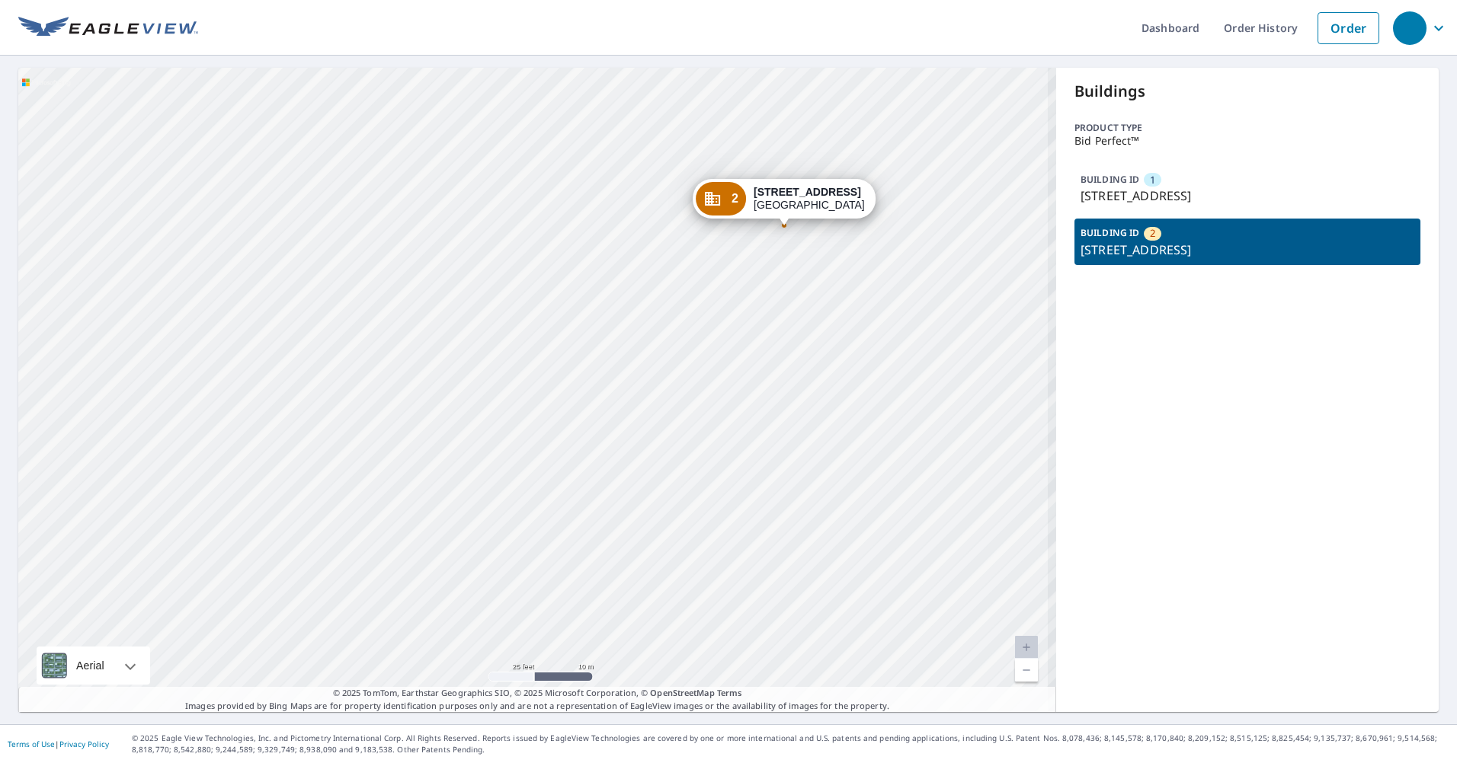
drag, startPoint x: 577, startPoint y: 331, endPoint x: 331, endPoint y: 312, distance: 246.1
click at [558, 347] on div "1 3120 Queens Way Winter Park, FL 32792 2 7136 Swallow Run Winter Park, FL 32792" at bounding box center [537, 390] width 1038 height 645
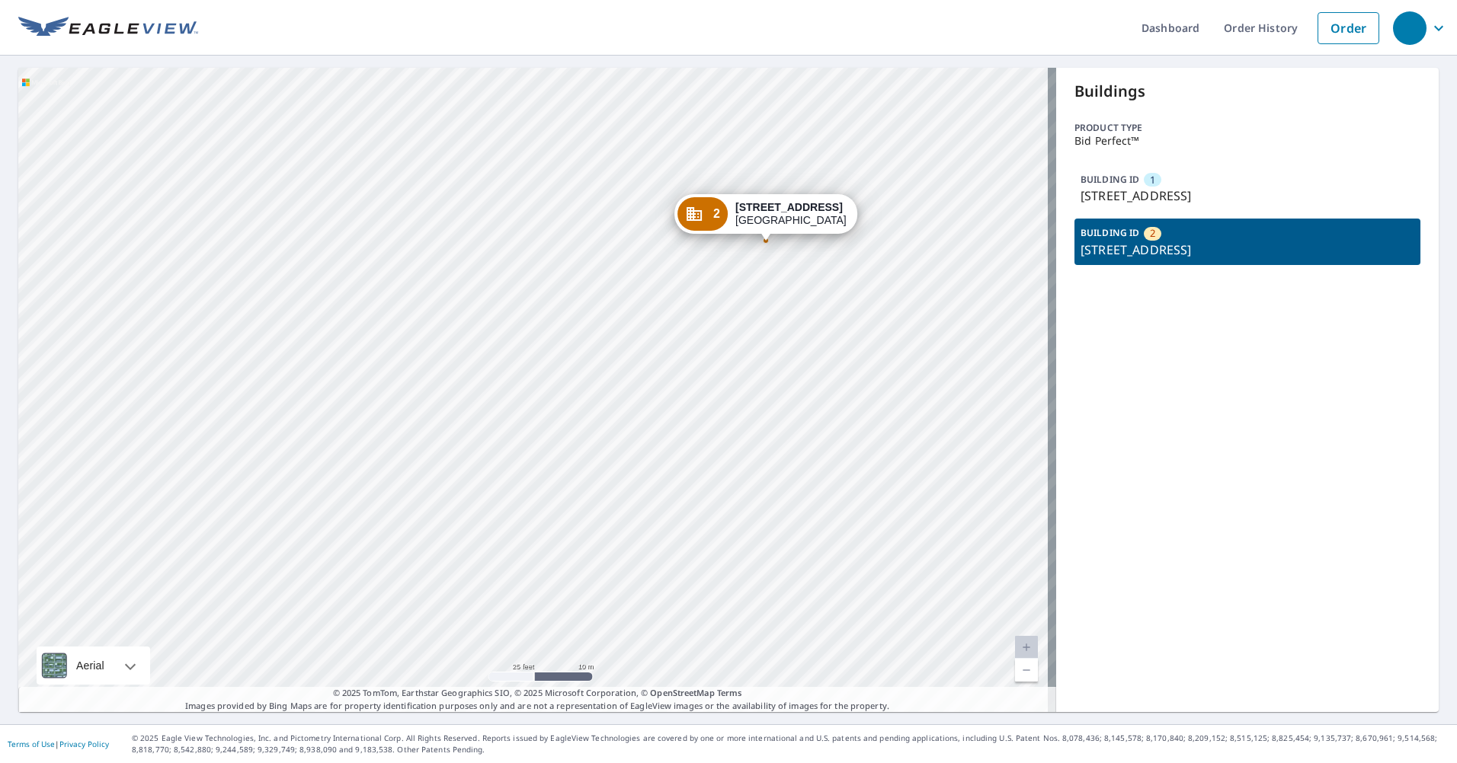
click at [673, 102] on div "1 3120 Queens Way Winter Park, FL 32792 2 7136 Swallow Run Winter Park, FL 32792" at bounding box center [537, 390] width 1038 height 645
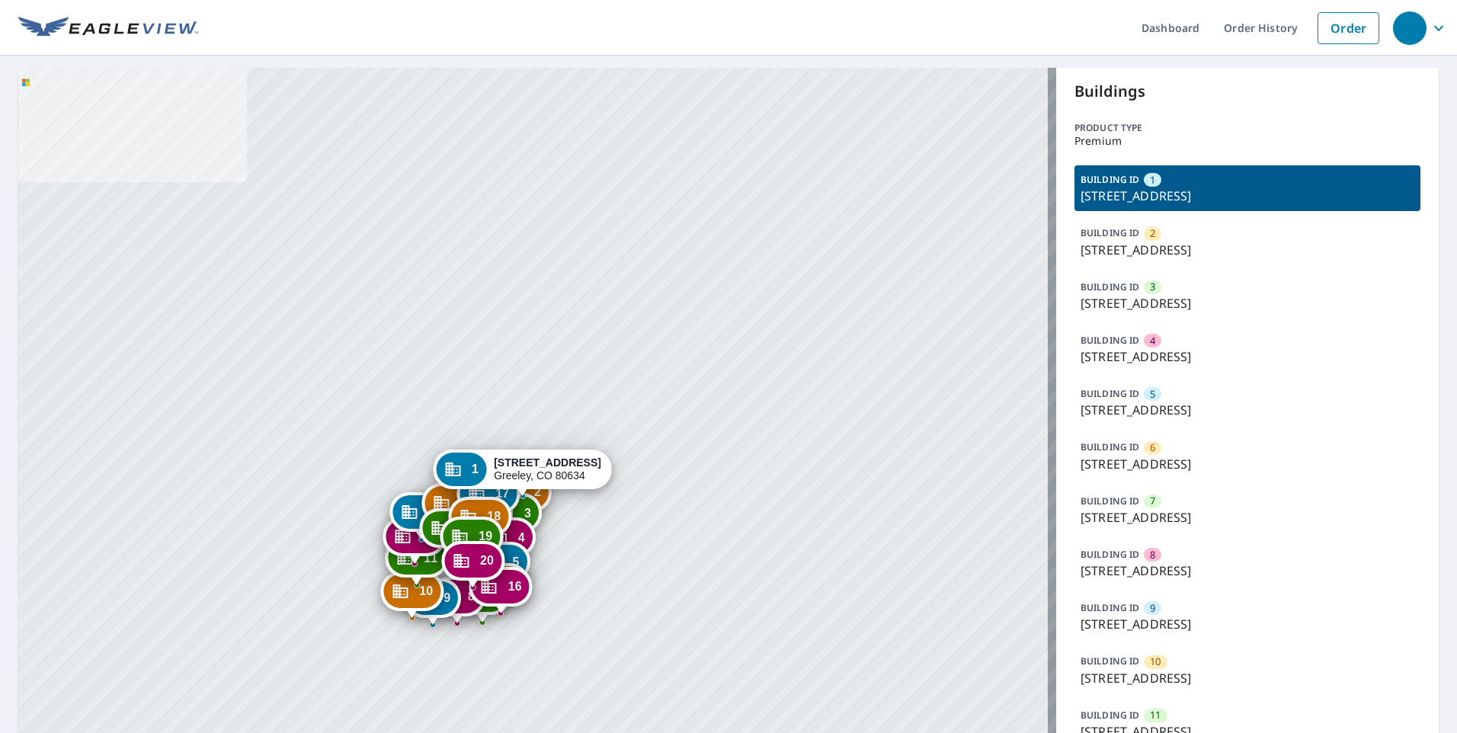
drag, startPoint x: 629, startPoint y: 436, endPoint x: 650, endPoint y: 213, distance: 224.2
click at [648, 200] on div "2 3950 W 12th St Greeley, CO 80634 3 3950 W 12th St Greeley, CO 80634 4 3950 W …" at bounding box center [537, 654] width 1038 height 1173
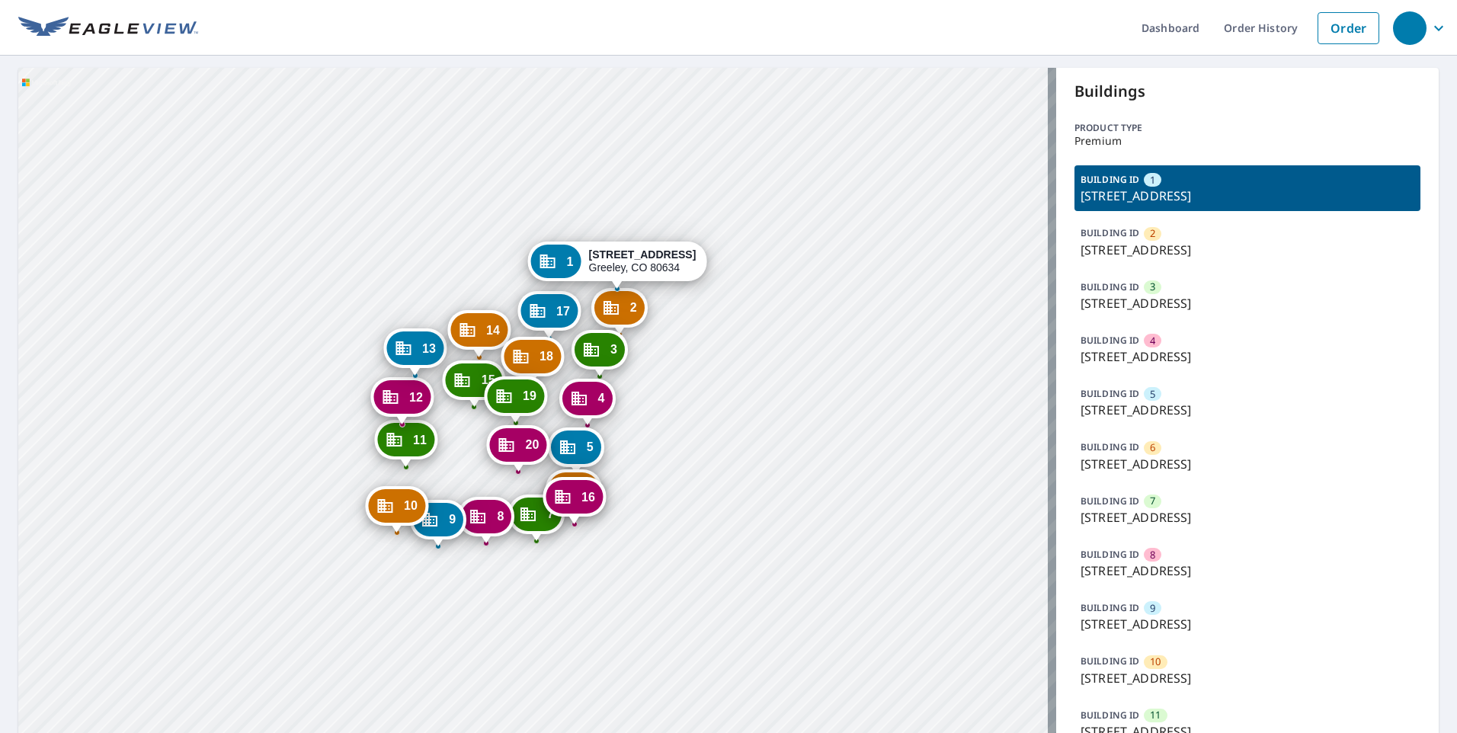
drag, startPoint x: 476, startPoint y: 458, endPoint x: 507, endPoint y: 406, distance: 60.5
click at [507, 406] on div "19" at bounding box center [515, 396] width 57 height 34
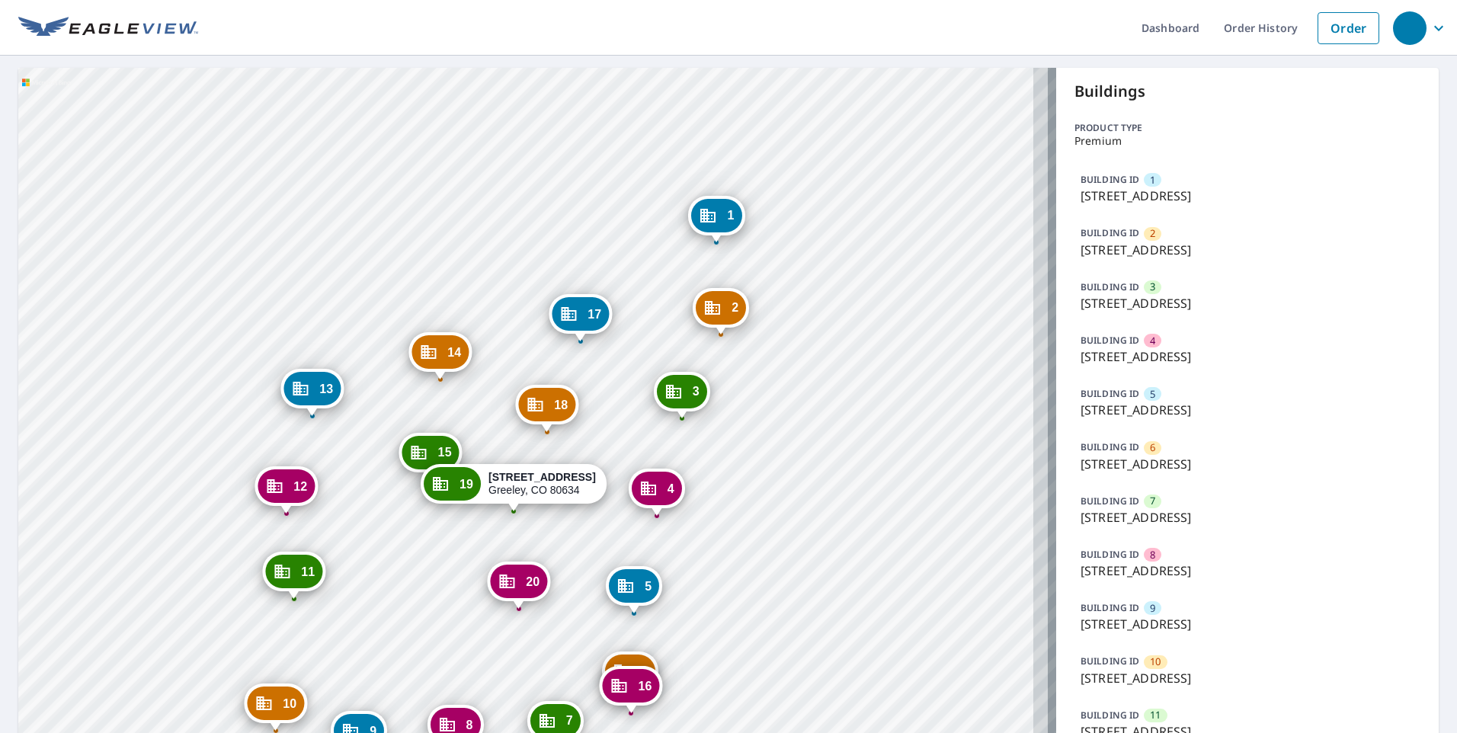
drag, startPoint x: 527, startPoint y: 456, endPoint x: 483, endPoint y: 123, distance: 335.1
click at [486, 103] on div "1 3950 W 12th St Greeley, CO 80634 2 3950 W 12th St Greeley, CO 80634 3 3950 W …" at bounding box center [537, 654] width 1038 height 1173
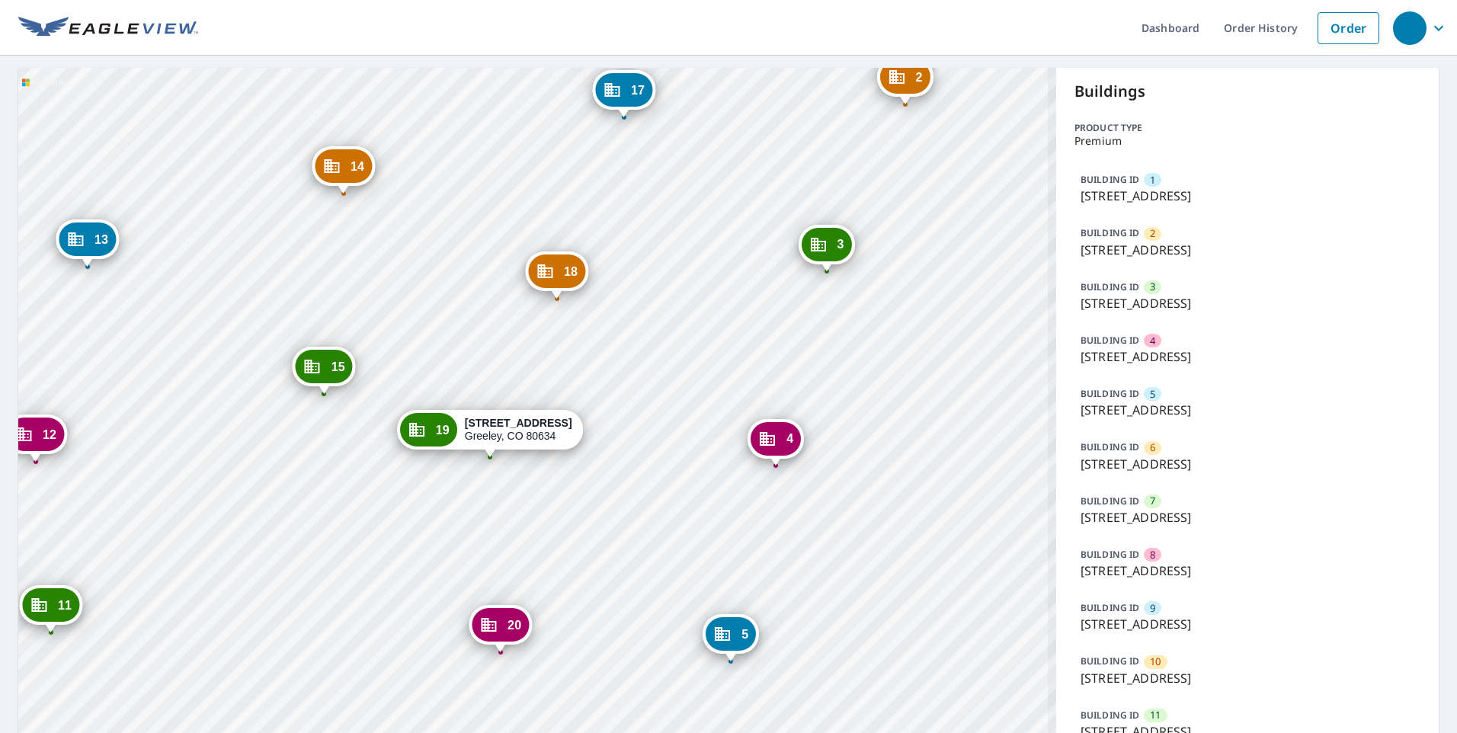
drag, startPoint x: 670, startPoint y: 370, endPoint x: 702, endPoint y: 197, distance: 176.0
click at [702, 193] on div "1 3950 W 12th St Greeley, CO 80634 2 3950 W 12th St Greeley, CO 80634 3 3950 W …" at bounding box center [537, 654] width 1038 height 1173
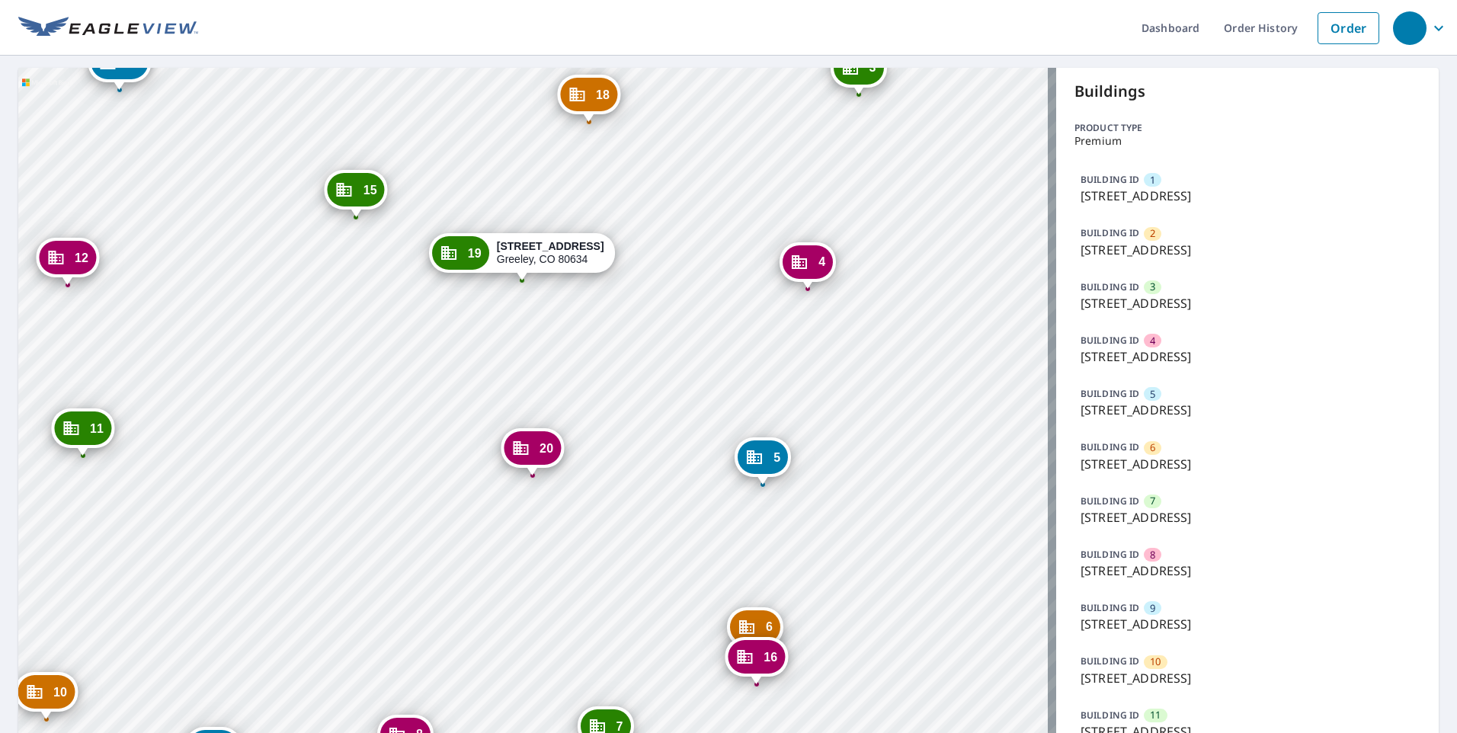
click at [440, 245] on div "19 3950 W 12th St Greeley, CO 80634" at bounding box center [522, 253] width 186 height 40
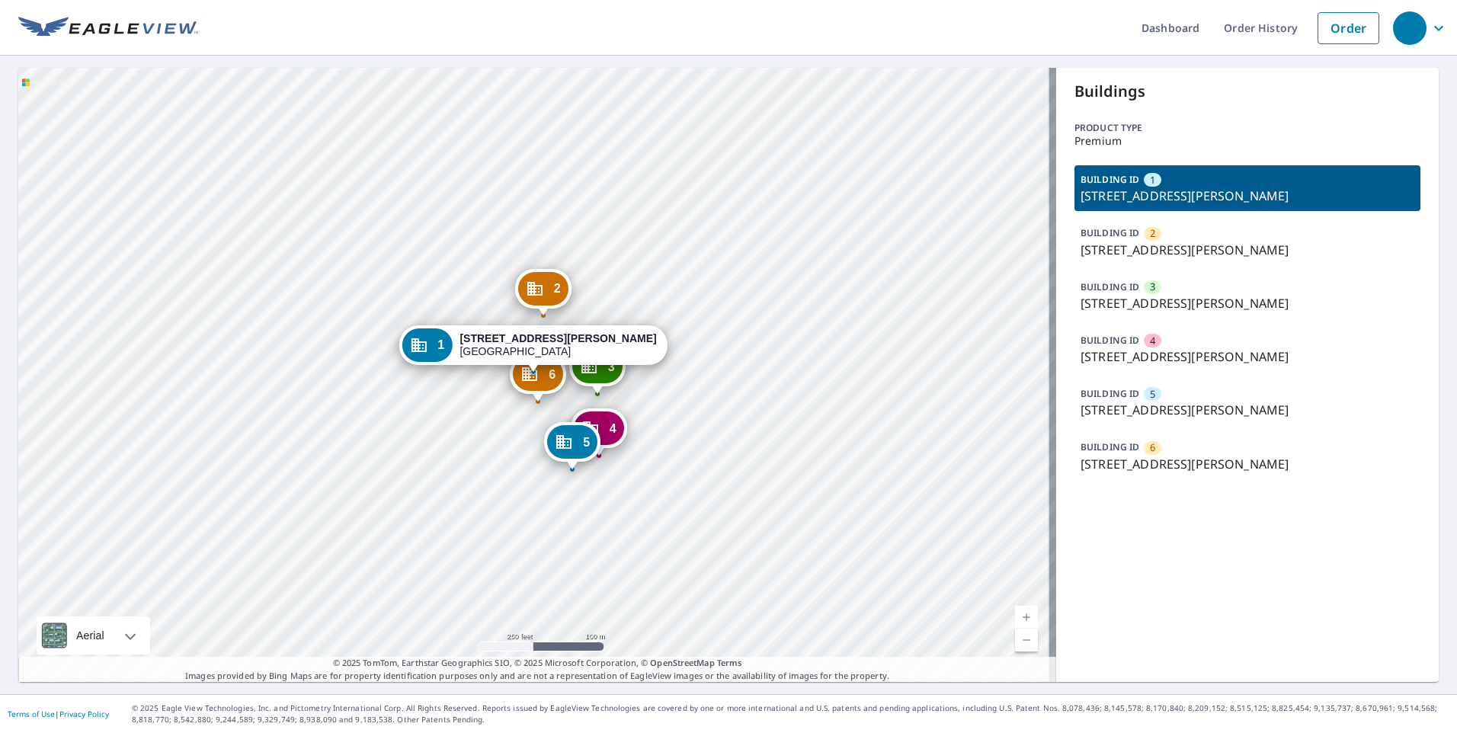
click at [521, 405] on div "2 [STREET_ADDRESS][PERSON_NAME] 3 [STREET_ADDRESS][PERSON_NAME] 4 [STREET_ADDRE…" at bounding box center [537, 375] width 1038 height 614
click at [1165, 294] on p "[STREET_ADDRESS][PERSON_NAME]" at bounding box center [1247, 303] width 334 height 18
